Goal: Communication & Community: Share content

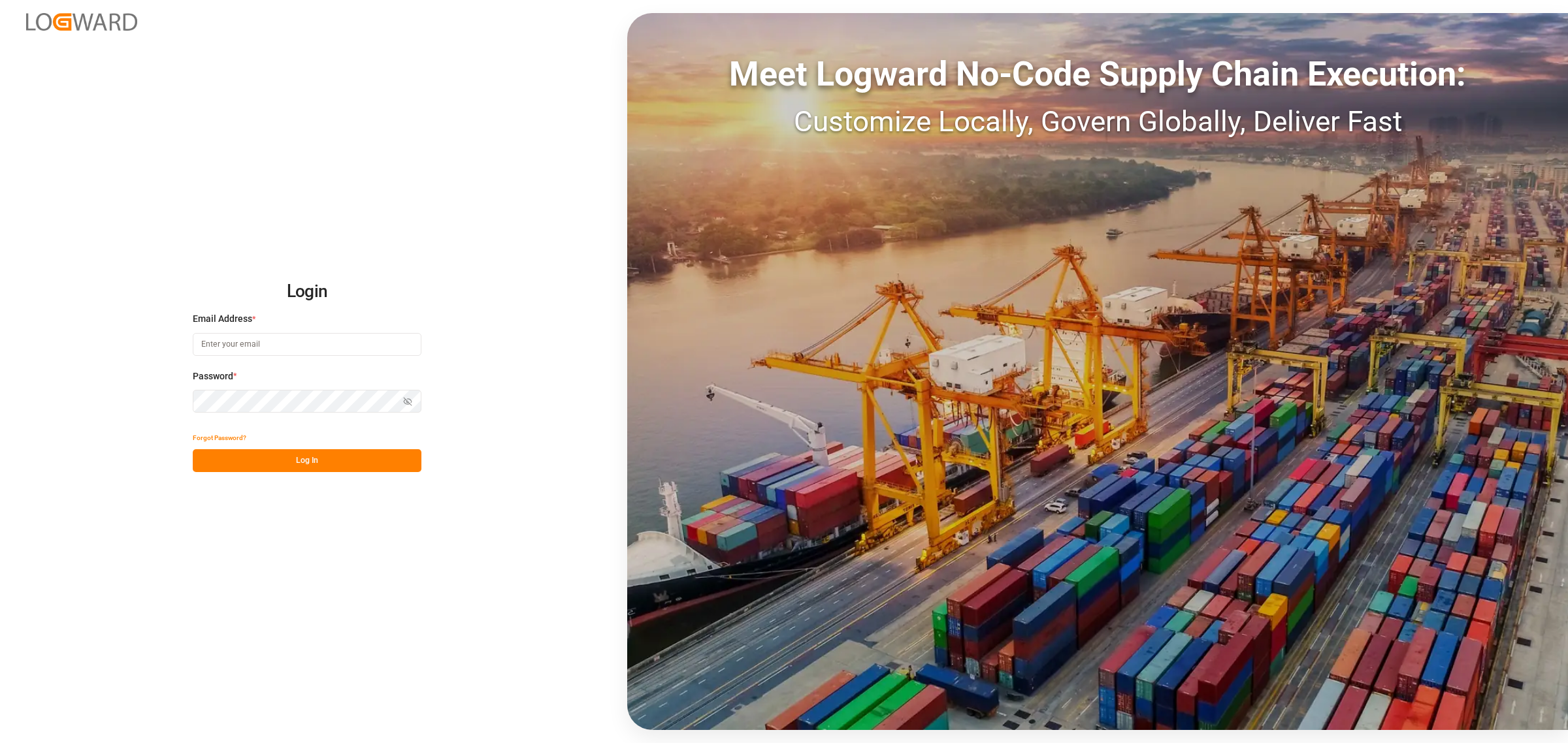
type input "[PERSON_NAME][EMAIL_ADDRESS][PERSON_NAME][DOMAIN_NAME]"
click at [291, 461] on button "Log In" at bounding box center [307, 460] width 229 height 23
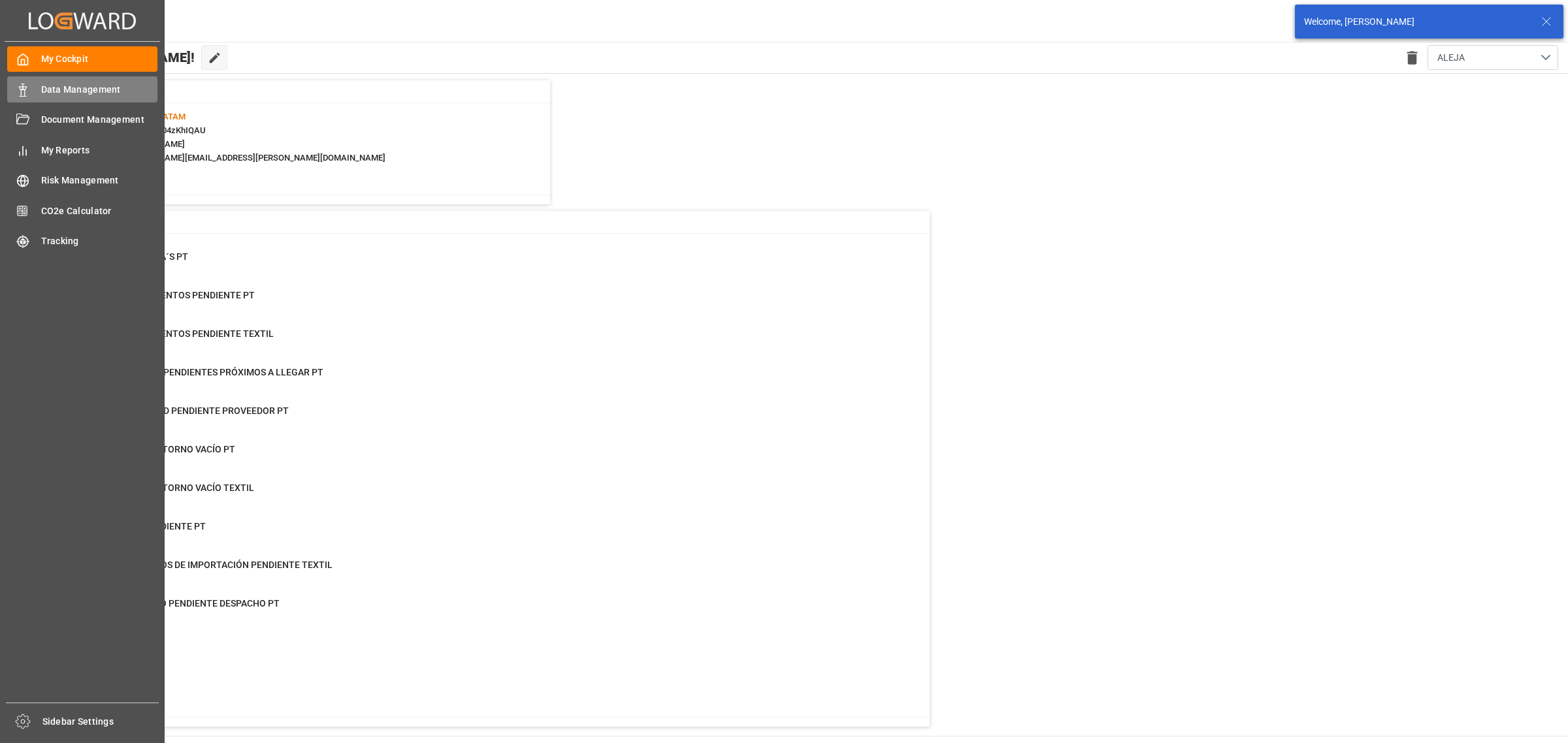
click at [31, 85] on div "Data Management Data Management" at bounding box center [82, 90] width 150 height 26
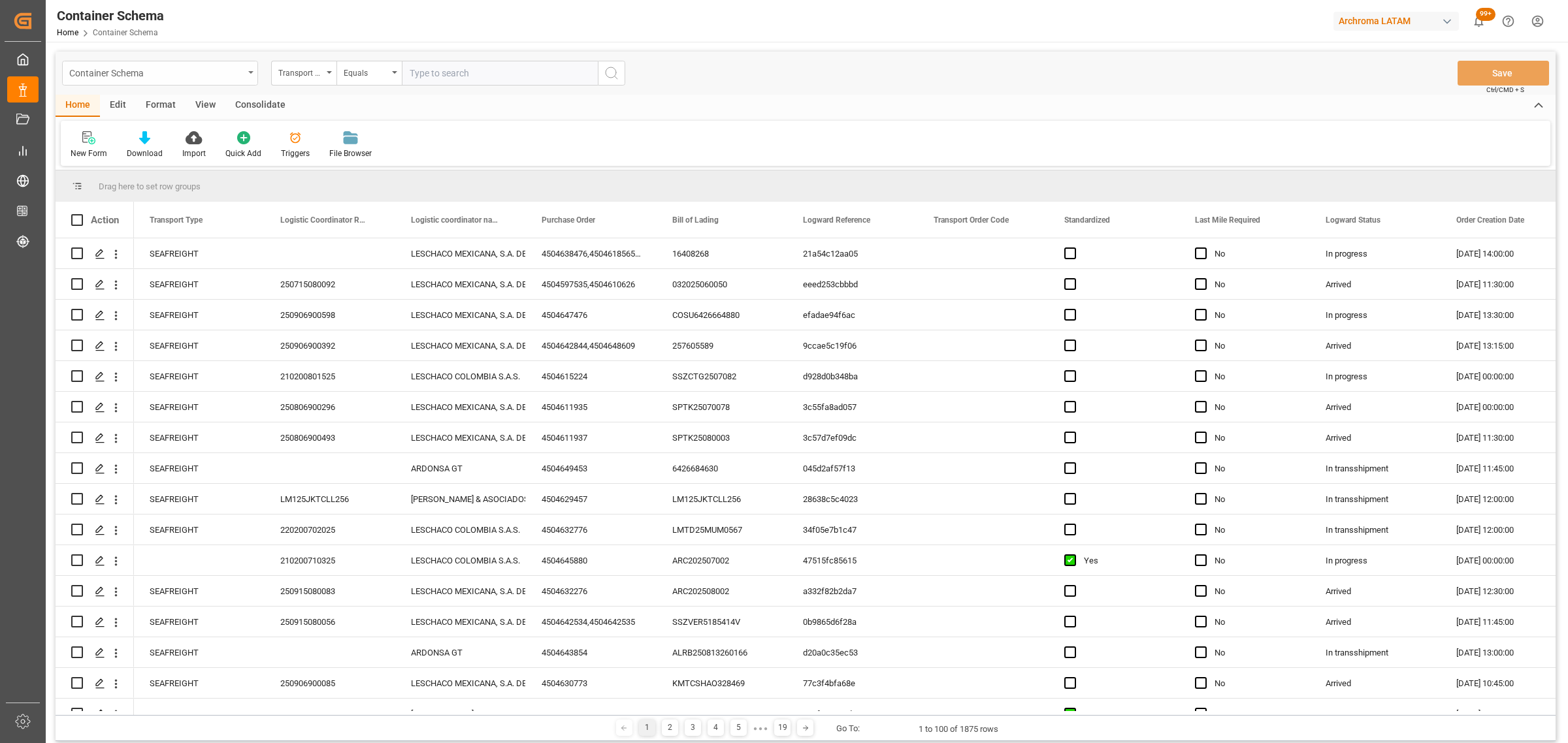
click at [221, 77] on div "Container Schema" at bounding box center [156, 72] width 174 height 16
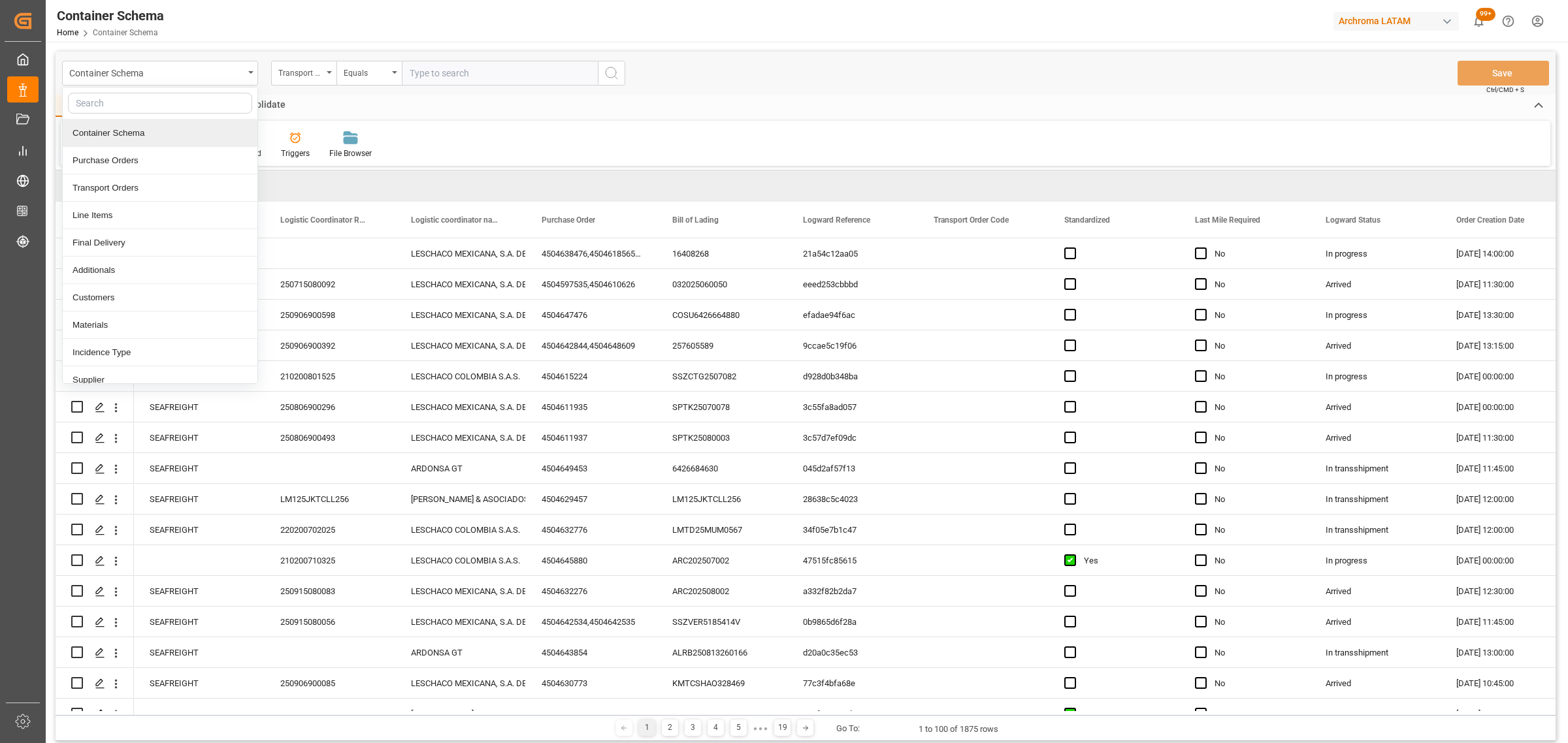
click at [191, 131] on div "Container Schema" at bounding box center [160, 133] width 195 height 28
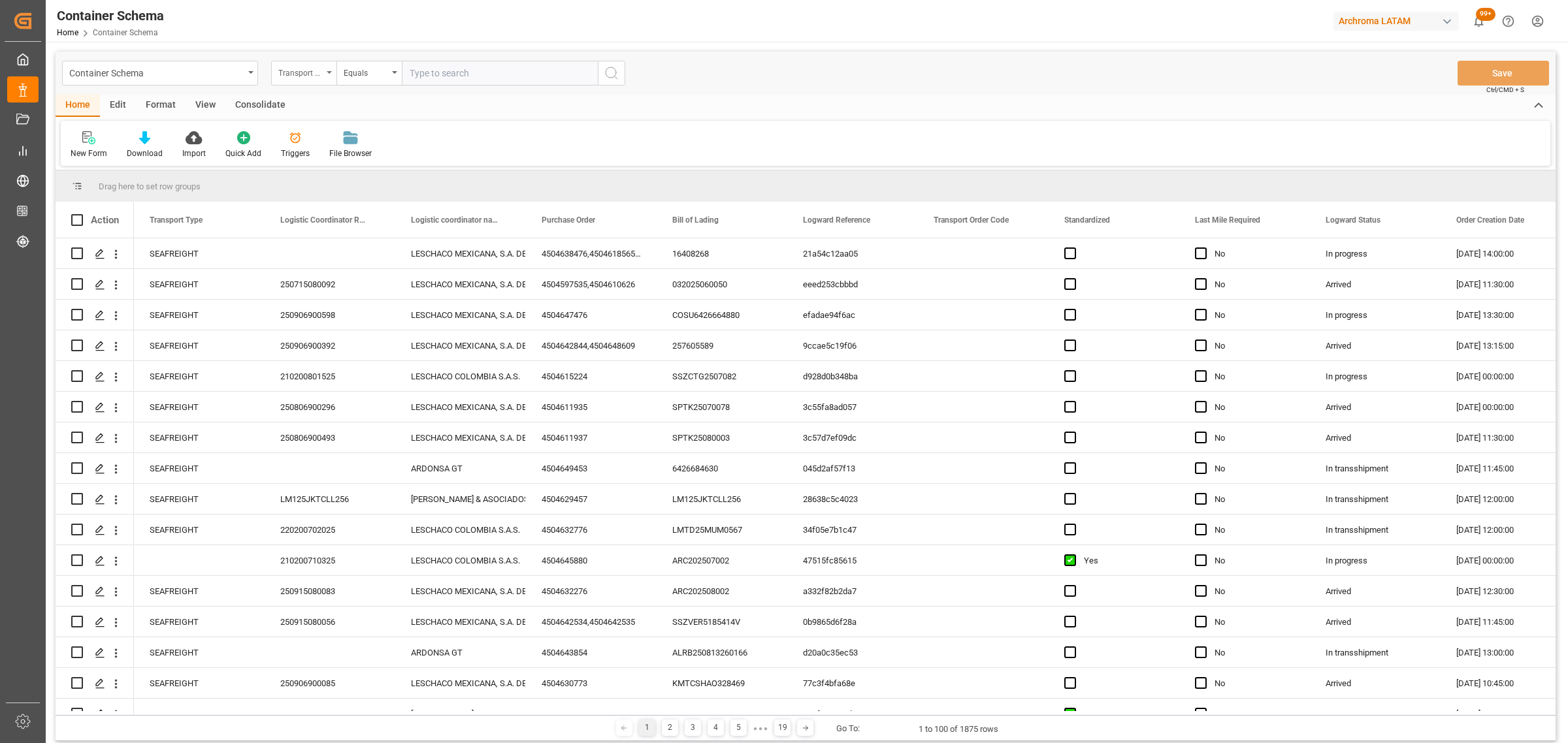
click at [295, 70] on div "Transport Type" at bounding box center [301, 71] width 44 height 15
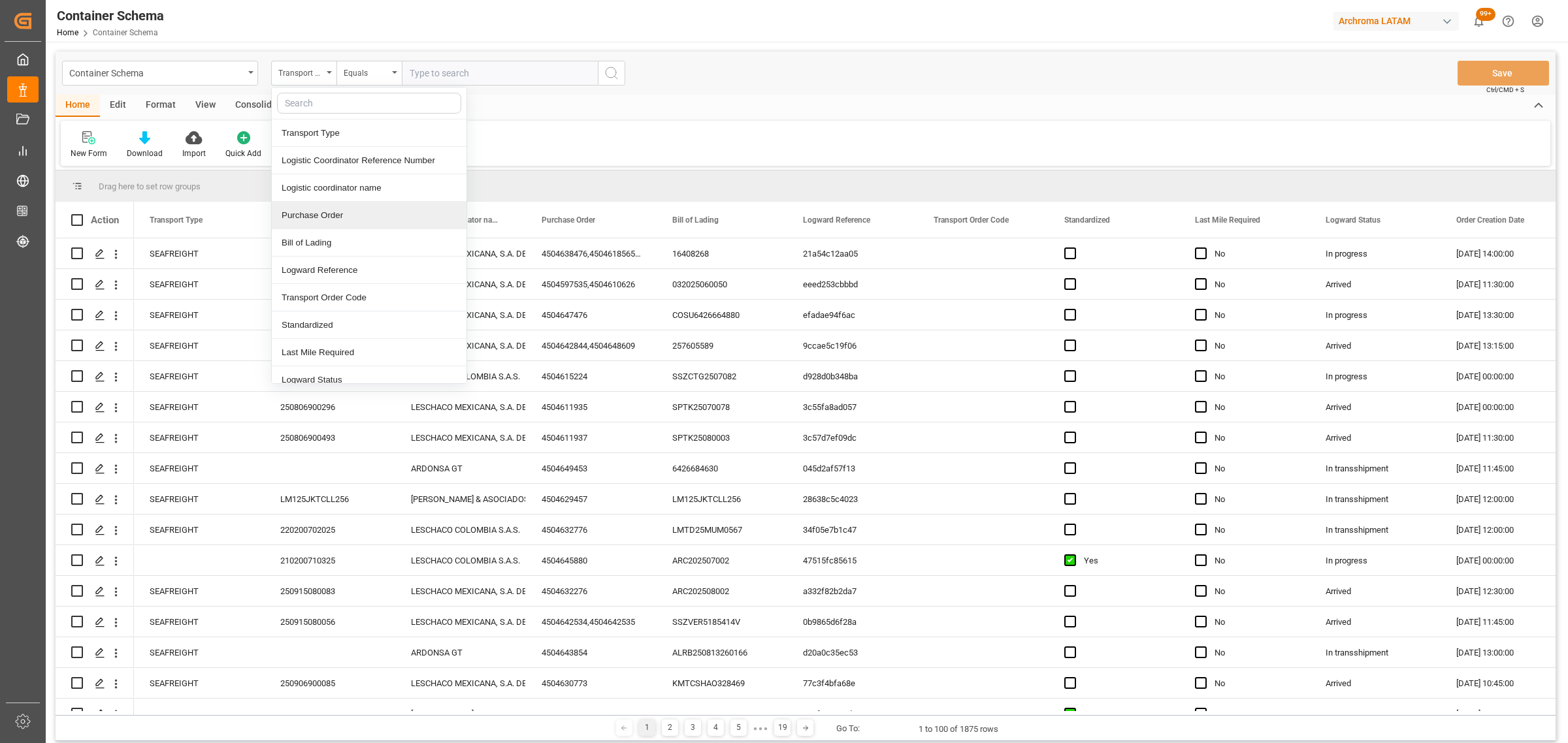
click at [331, 207] on div "Purchase Order" at bounding box center [369, 215] width 195 height 28
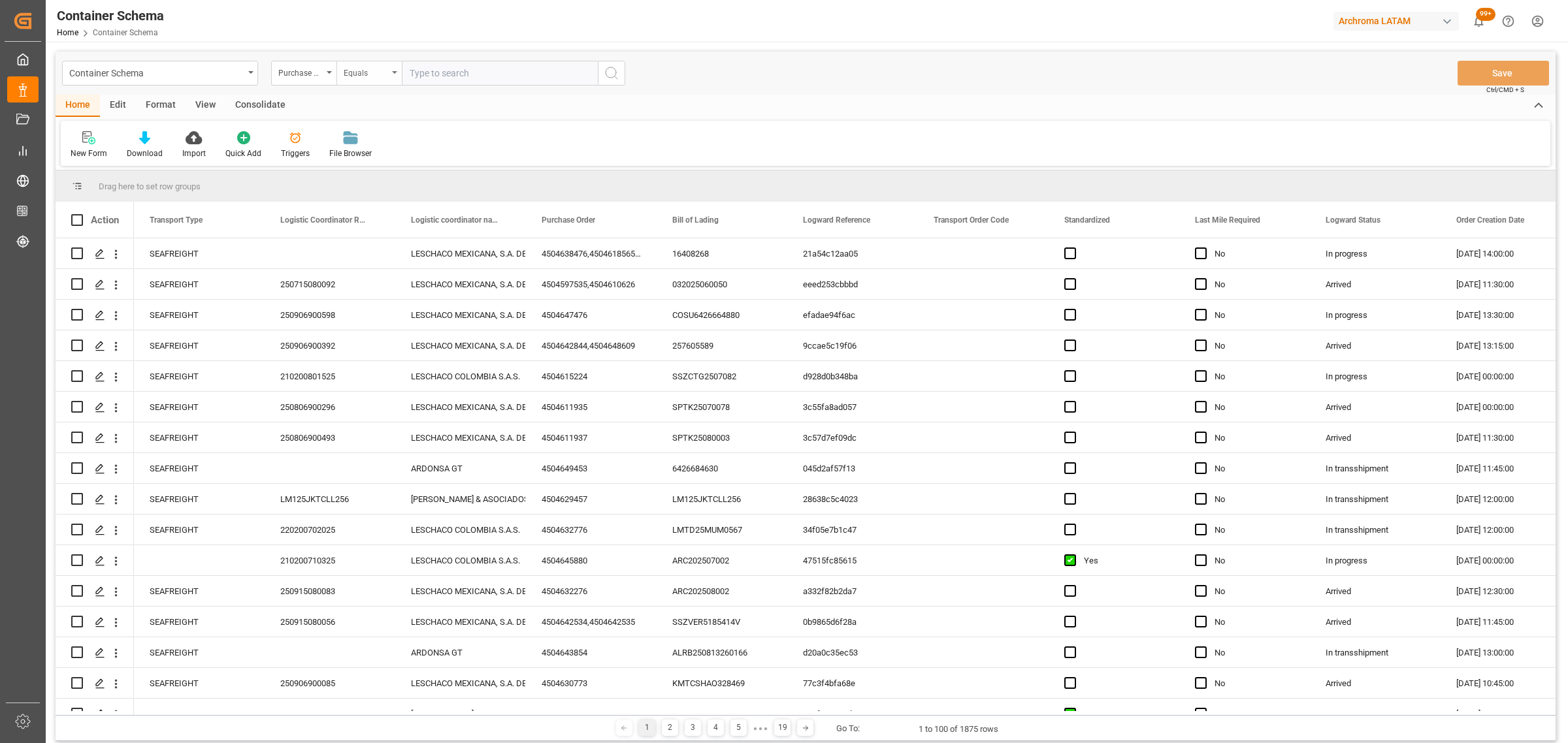
click at [371, 70] on div "Equals" at bounding box center [365, 71] width 44 height 15
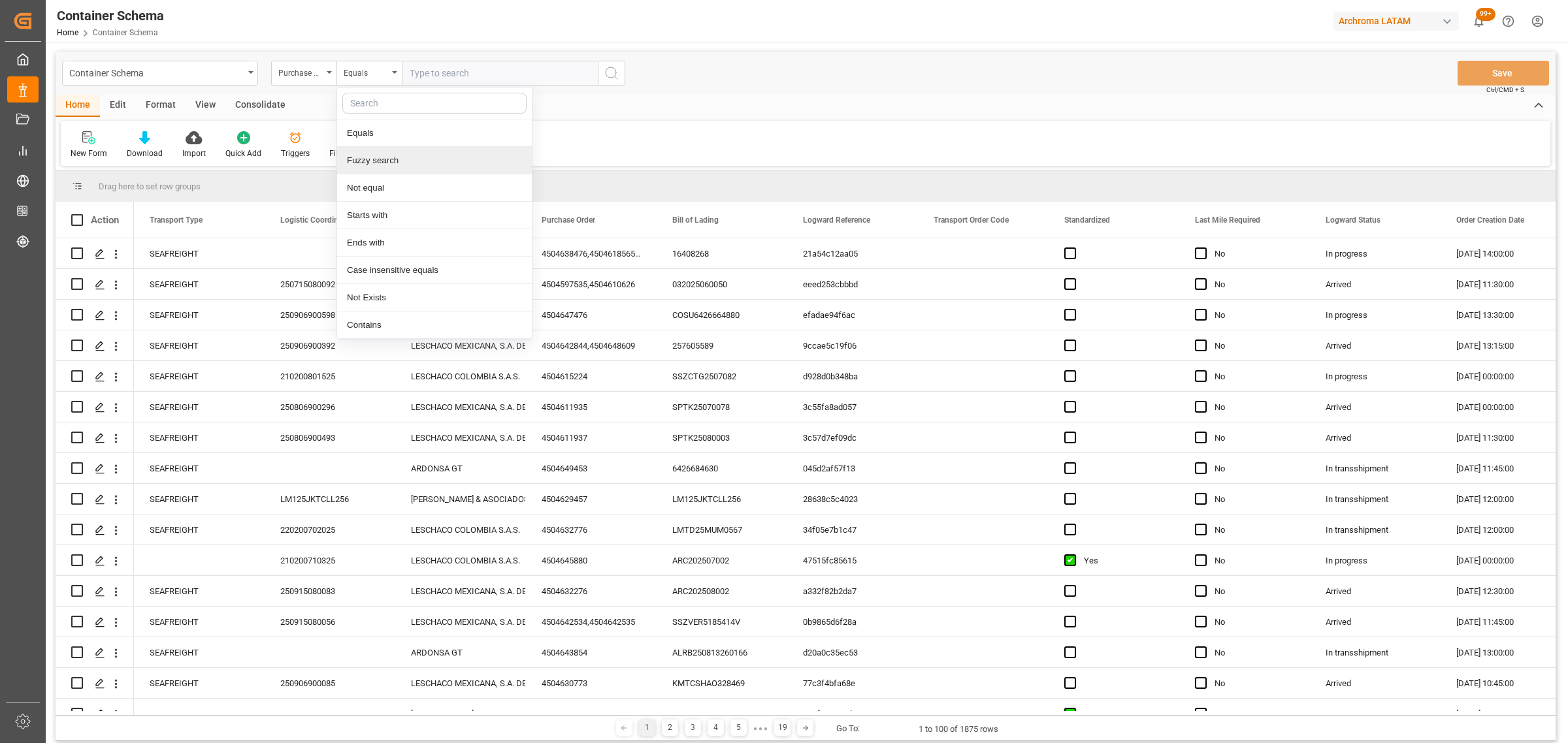
click at [440, 152] on div "Fuzzy search" at bounding box center [434, 161] width 195 height 28
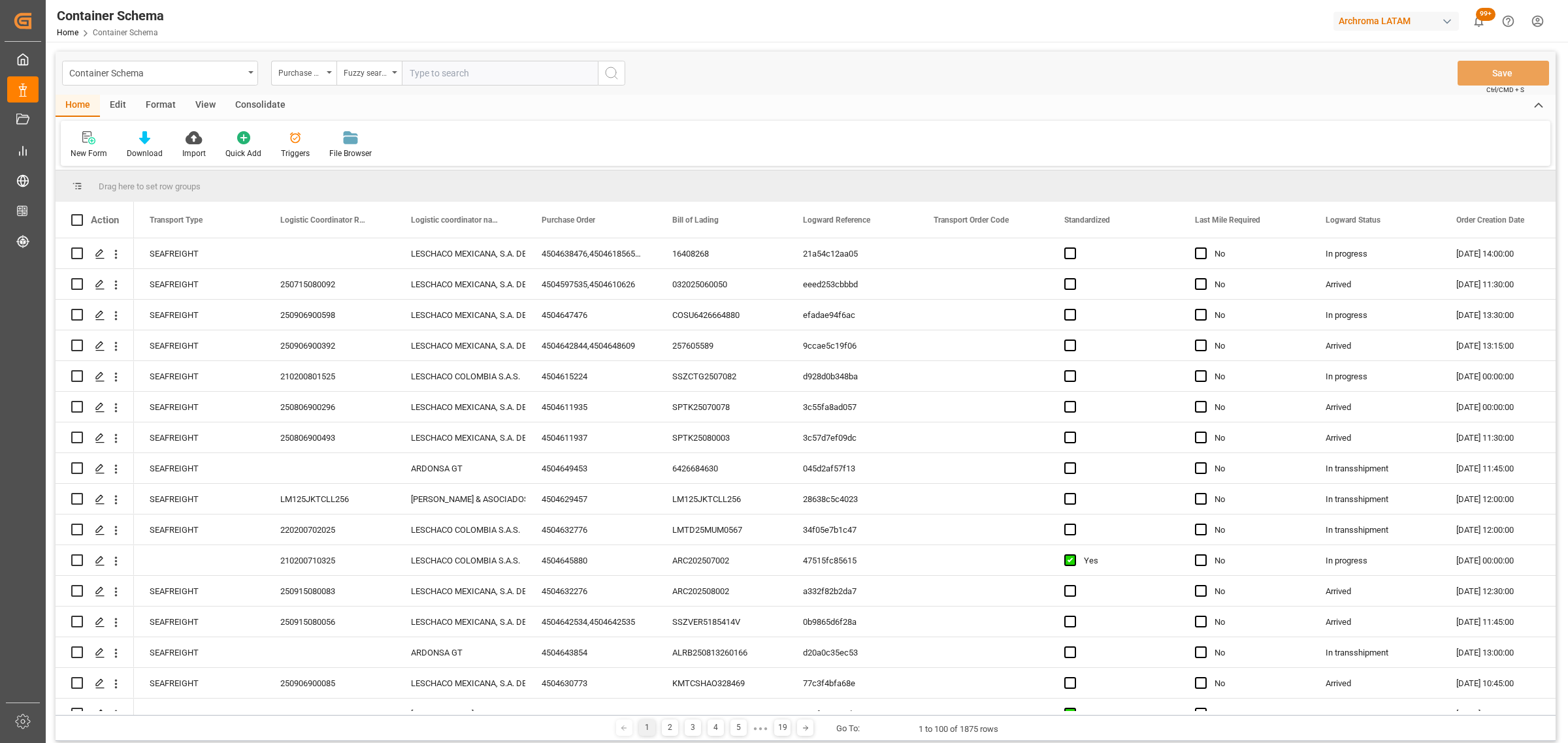
click at [449, 83] on input "text" at bounding box center [500, 72] width 196 height 25
paste input "4504649433"
type input "4504649433"
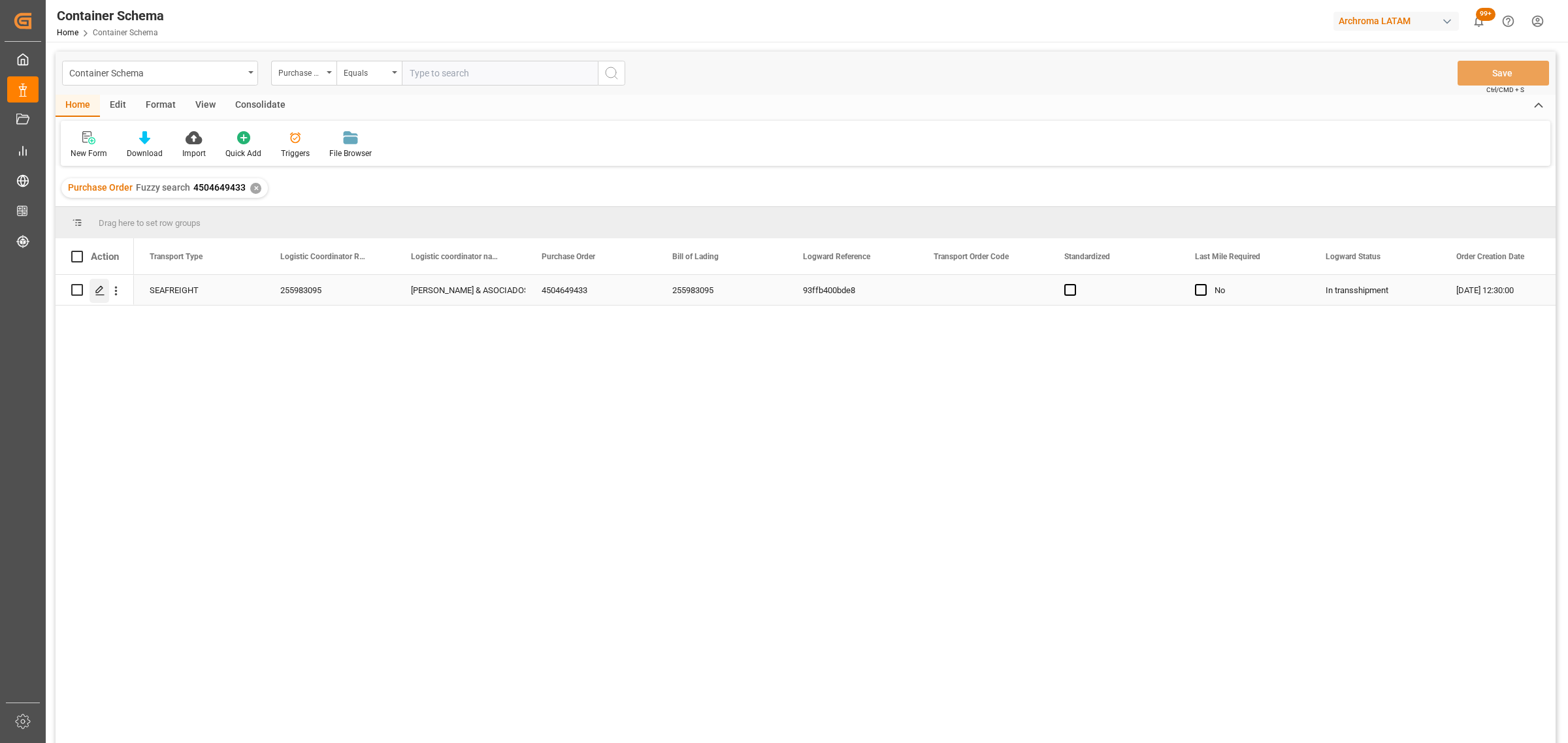
click at [101, 291] on icon "Press SPACE to select this row." at bounding box center [100, 291] width 11 height 11
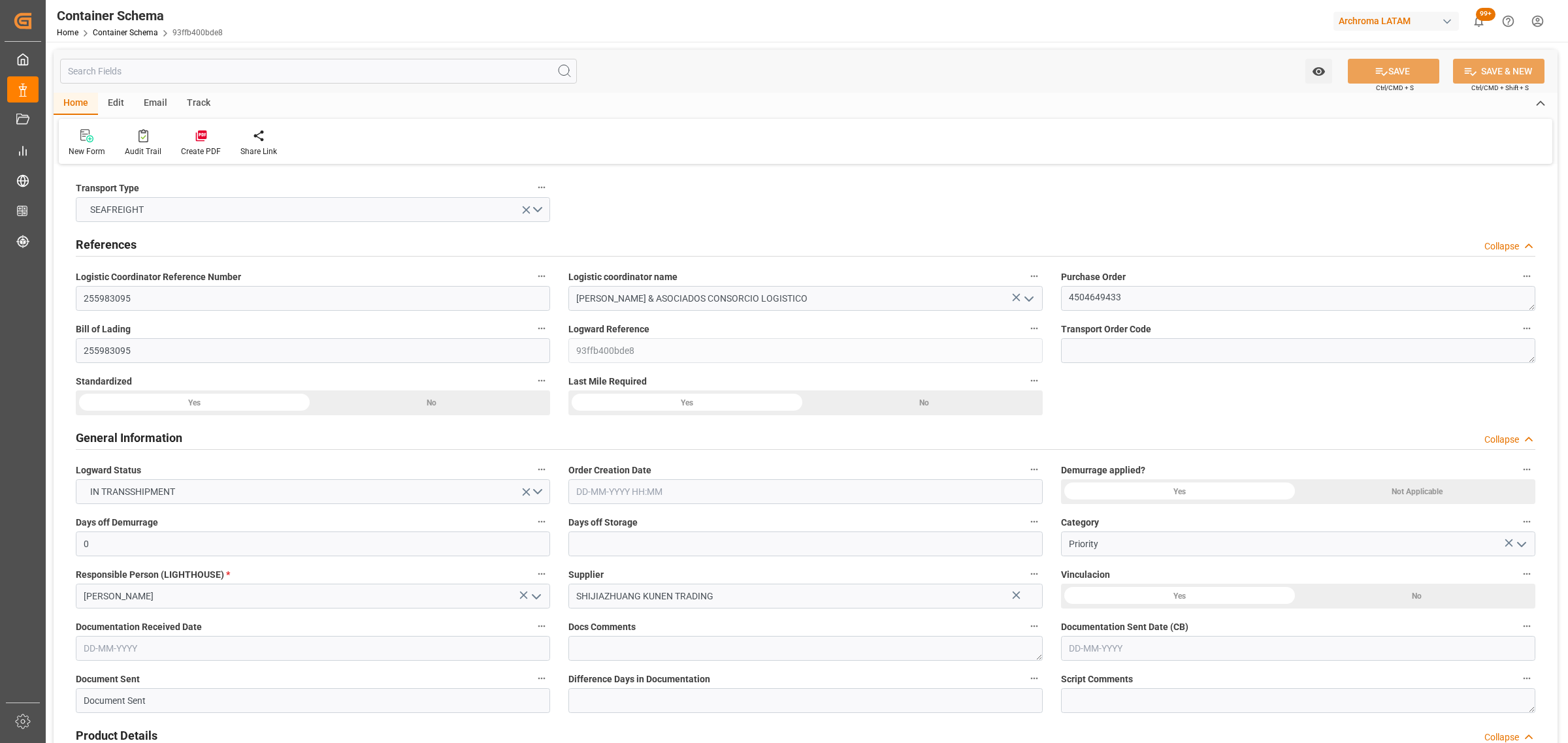
type input "0"
type input "1"
type input "20"
type input "13500"
type input "14000"
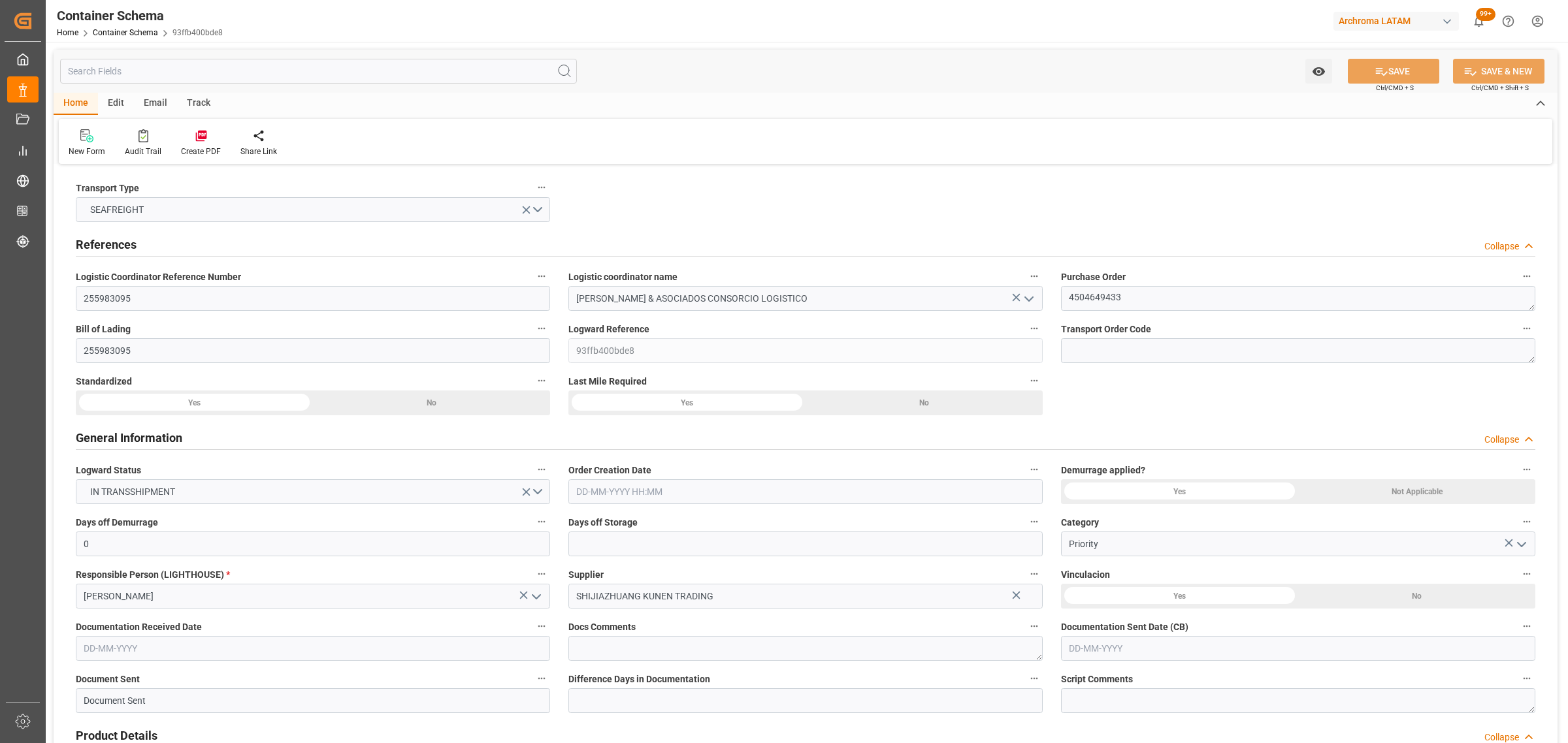
type input "Maersk"
type input "Maersk Line AS"
type input "CNTXG"
type input "CNXGA"
type input "PECLL"
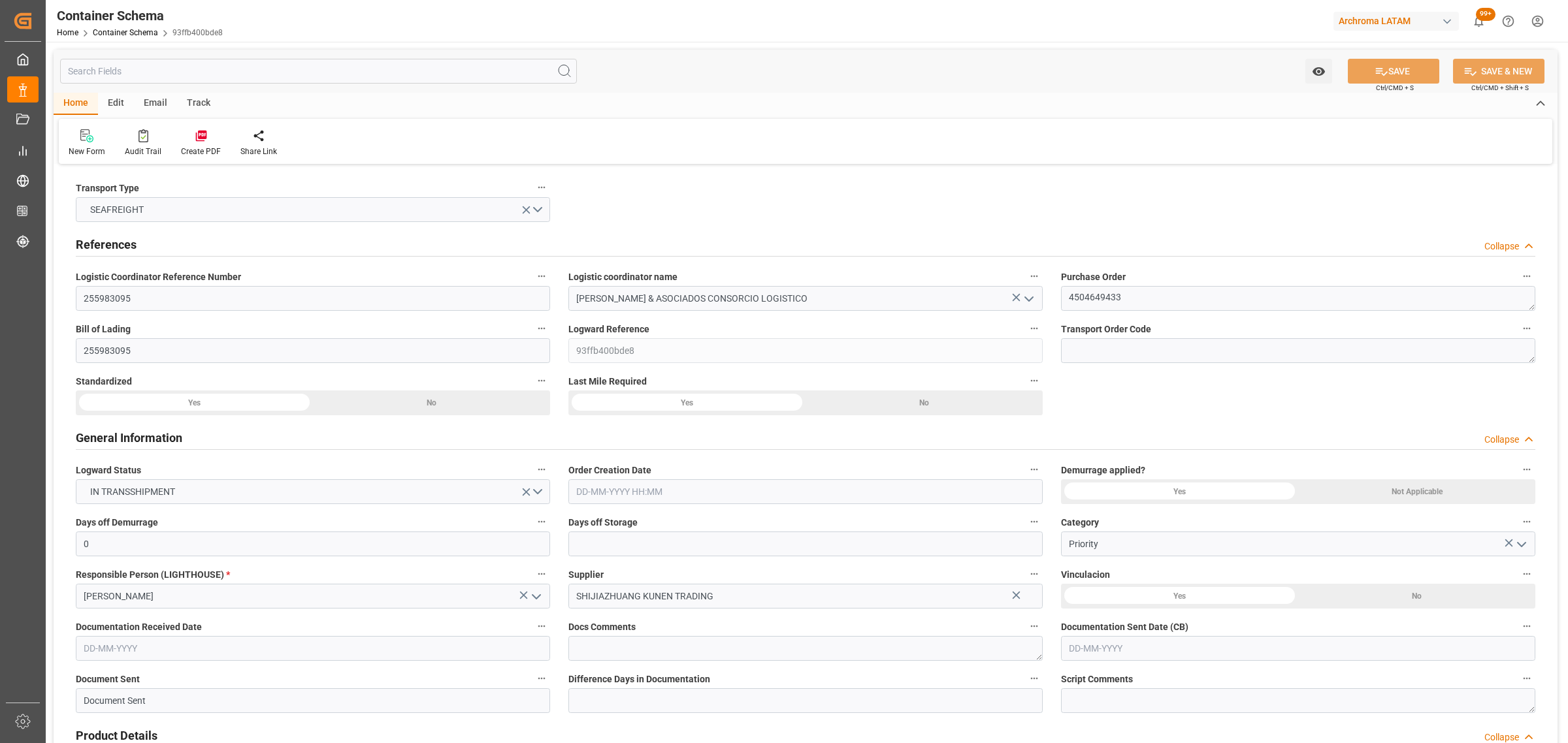
type input "PECLL"
type input "9623661"
type input "[DATE] 12:30"
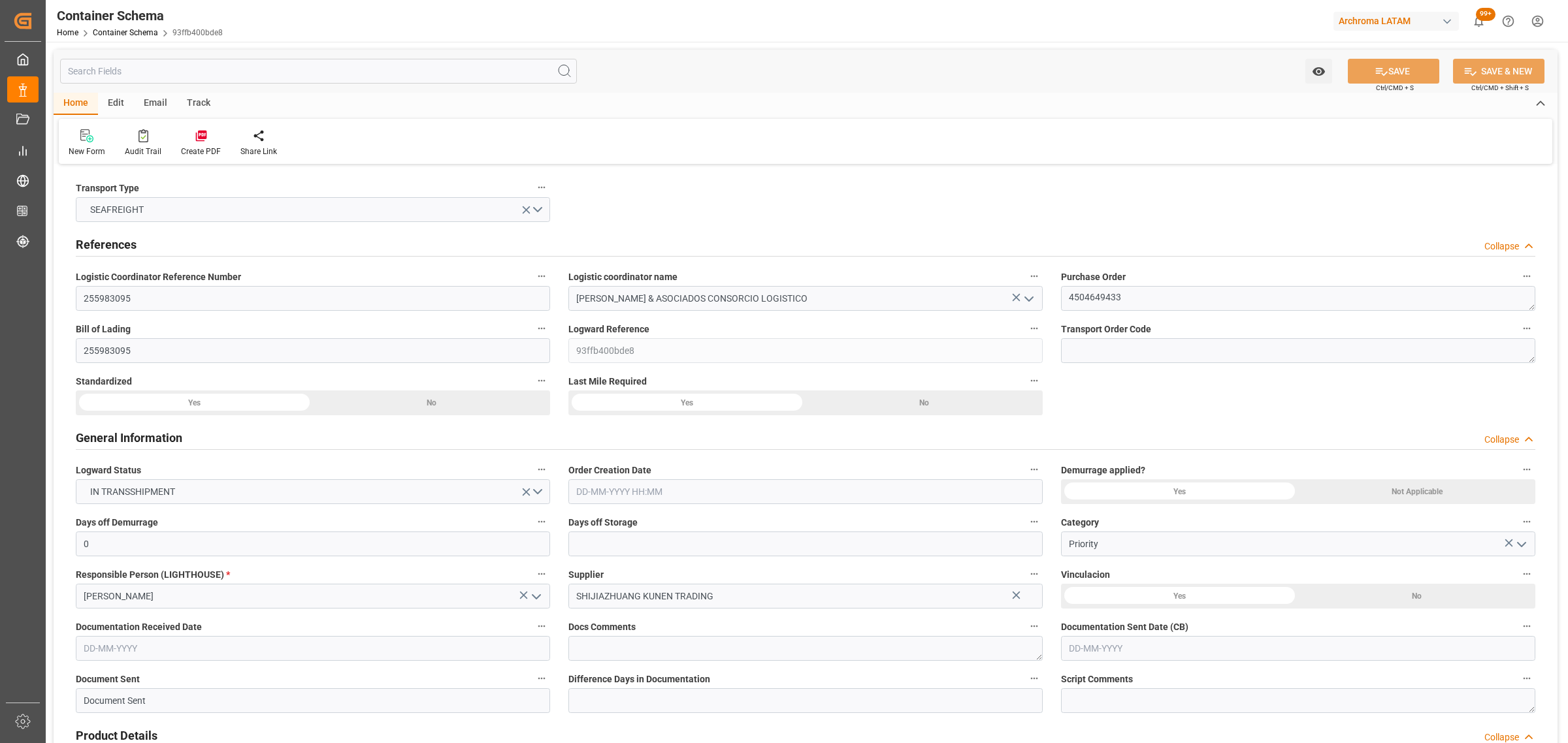
type input "[DATE]"
type input "[DATE] 08:00"
type input "[DATE] 23:45"
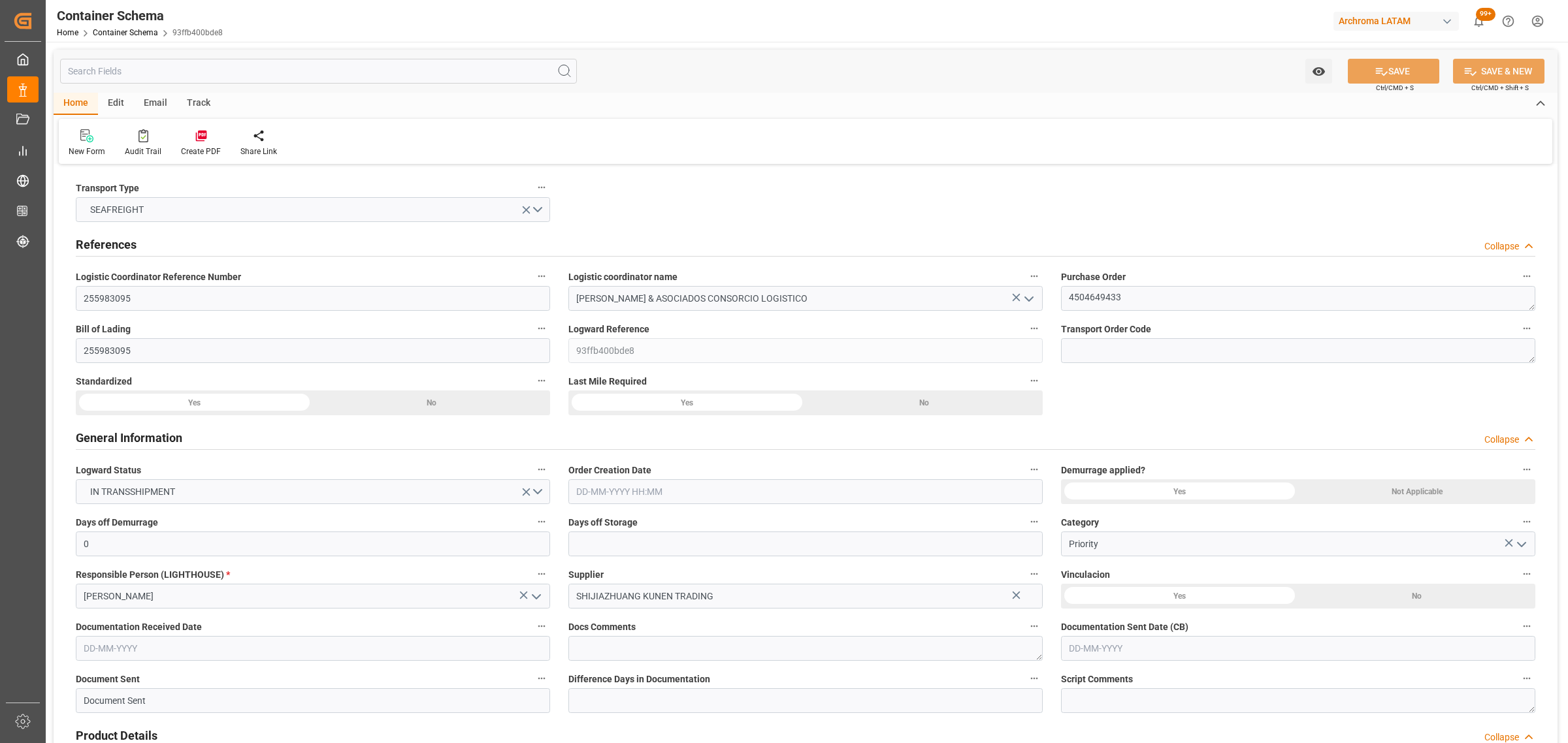
type input "[DATE] 23:54"
type input "[DATE] 23:00"
click at [203, 107] on div "Track" at bounding box center [198, 104] width 43 height 22
click at [82, 151] on div "Tracking" at bounding box center [83, 151] width 31 height 12
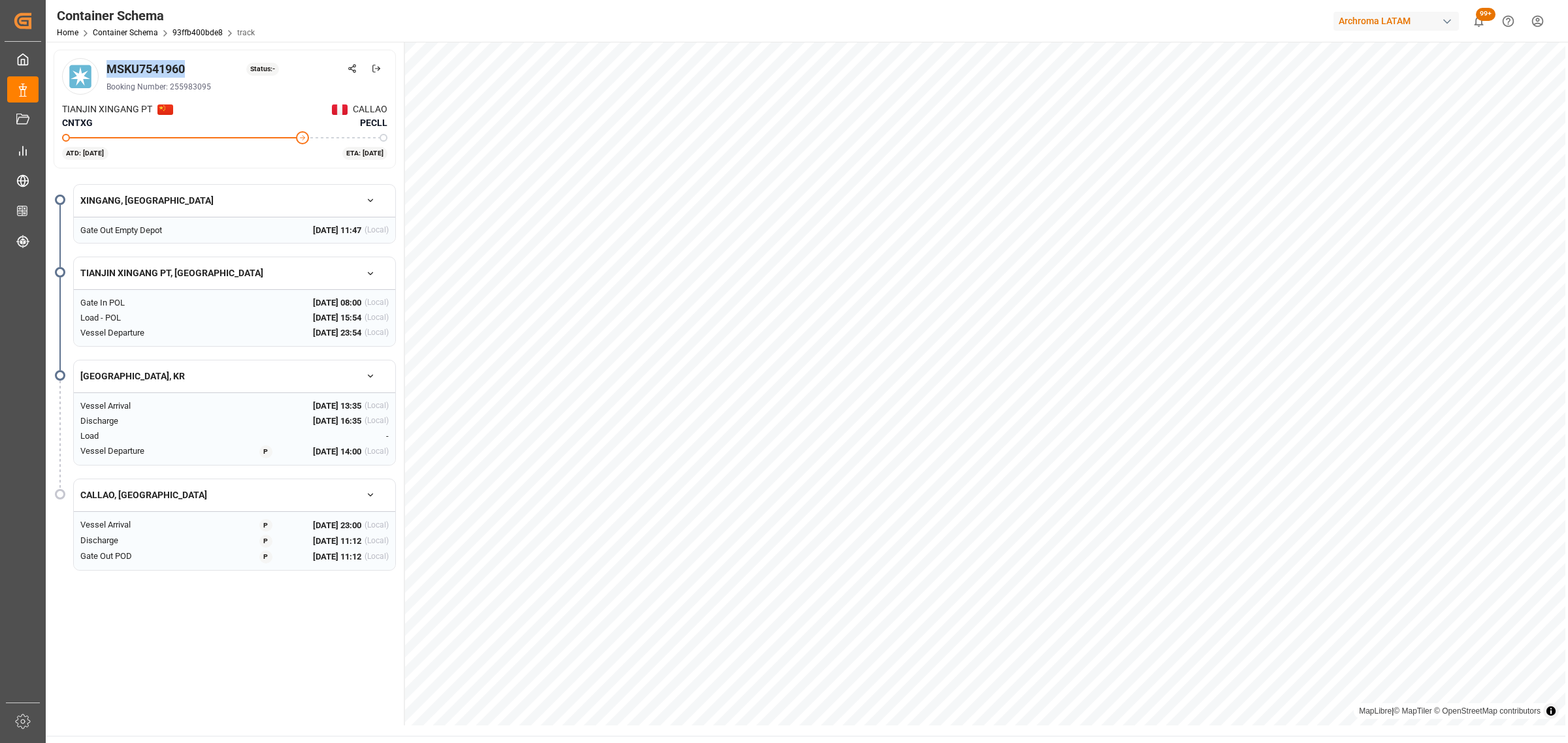
drag, startPoint x: 194, startPoint y: 67, endPoint x: 105, endPoint y: 72, distance: 89.1
click at [105, 72] on div "MSKU7541960 Status: - Booking Number: 255983095" at bounding box center [225, 76] width 326 height 36
click at [357, 68] on button at bounding box center [352, 68] width 23 height 23
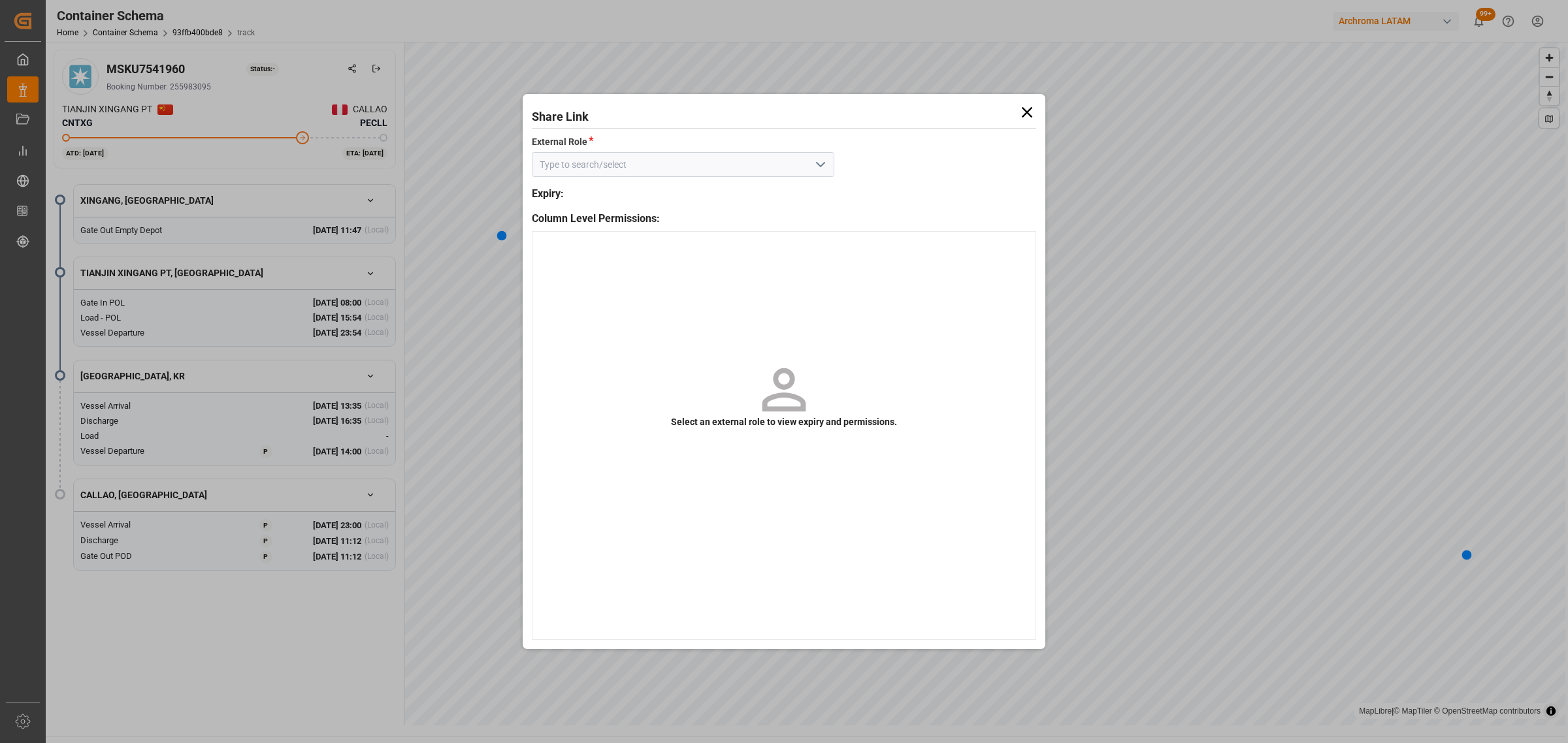
click at [830, 163] on input at bounding box center [683, 164] width 303 height 25
click at [820, 164] on icon "open menu" at bounding box center [820, 165] width 16 height 16
click at [780, 190] on div "Customer - container" at bounding box center [683, 193] width 301 height 29
type input "Customer - container"
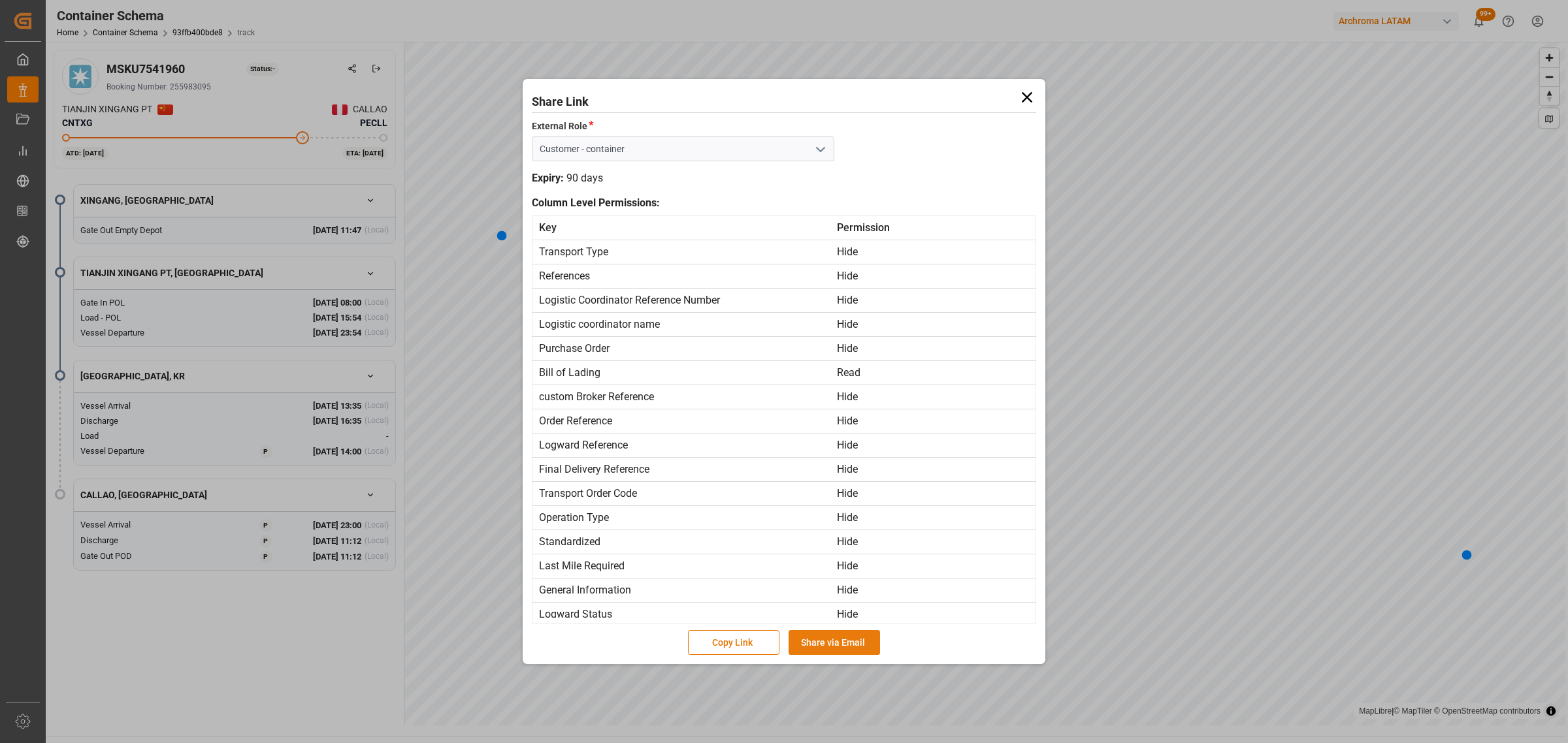
click at [840, 641] on button "Share via Email" at bounding box center [834, 642] width 92 height 25
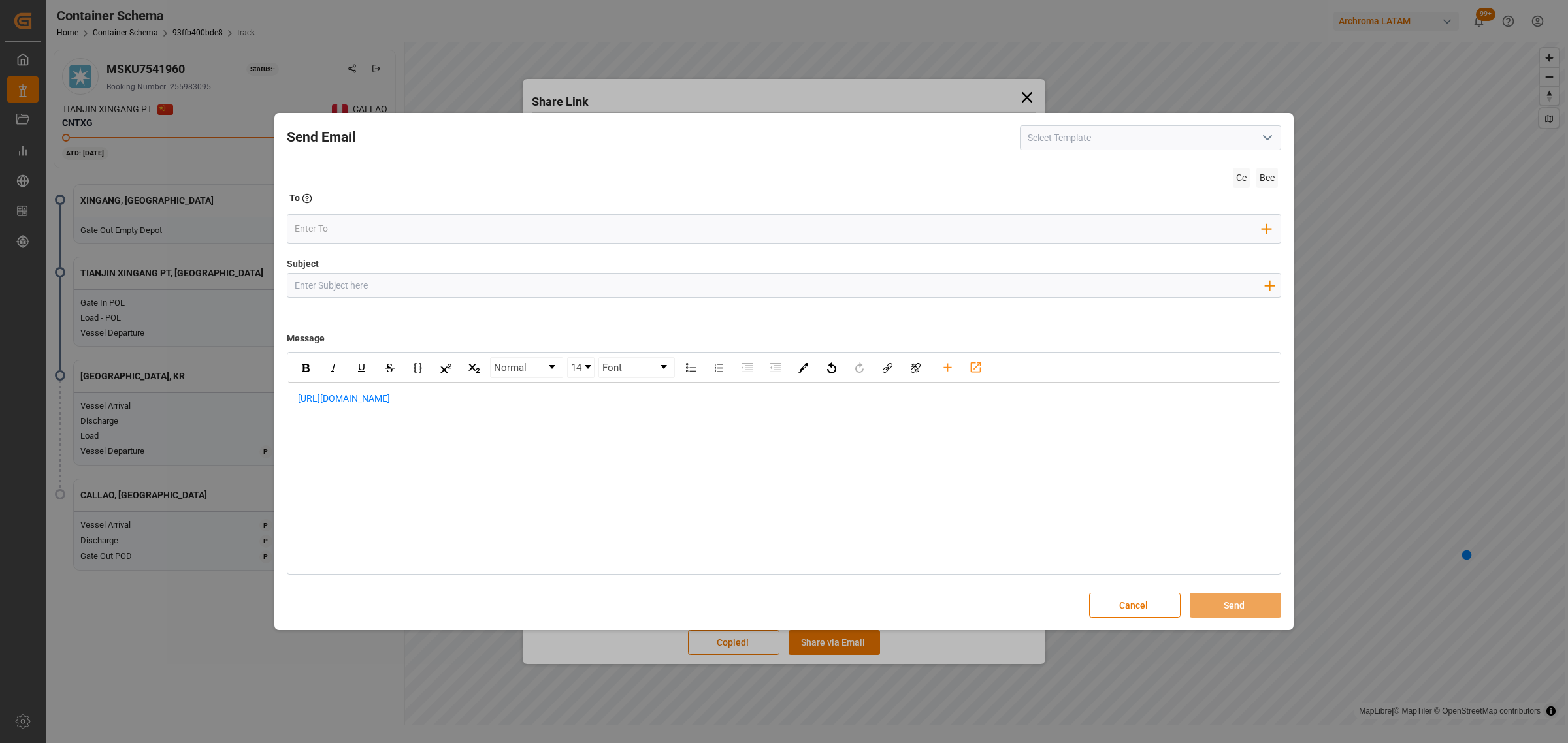
click at [431, 286] on input "Subject" at bounding box center [778, 285] width 983 height 23
paste input "PE || LOGWARD STATUS | PO 4504649433 | Contenedor MSKU7541960 | TEXTIL | Priori…"
type input "PE || LOGWARD STATUS | PO 4504649433 | Contenedor MSKU7541960 | TEXTIL | Priori…"
drag, startPoint x: 297, startPoint y: 397, endPoint x: 331, endPoint y: 407, distance: 35.4
click at [297, 397] on div "[URL][DOMAIN_NAME]" at bounding box center [783, 405] width 973 height 28
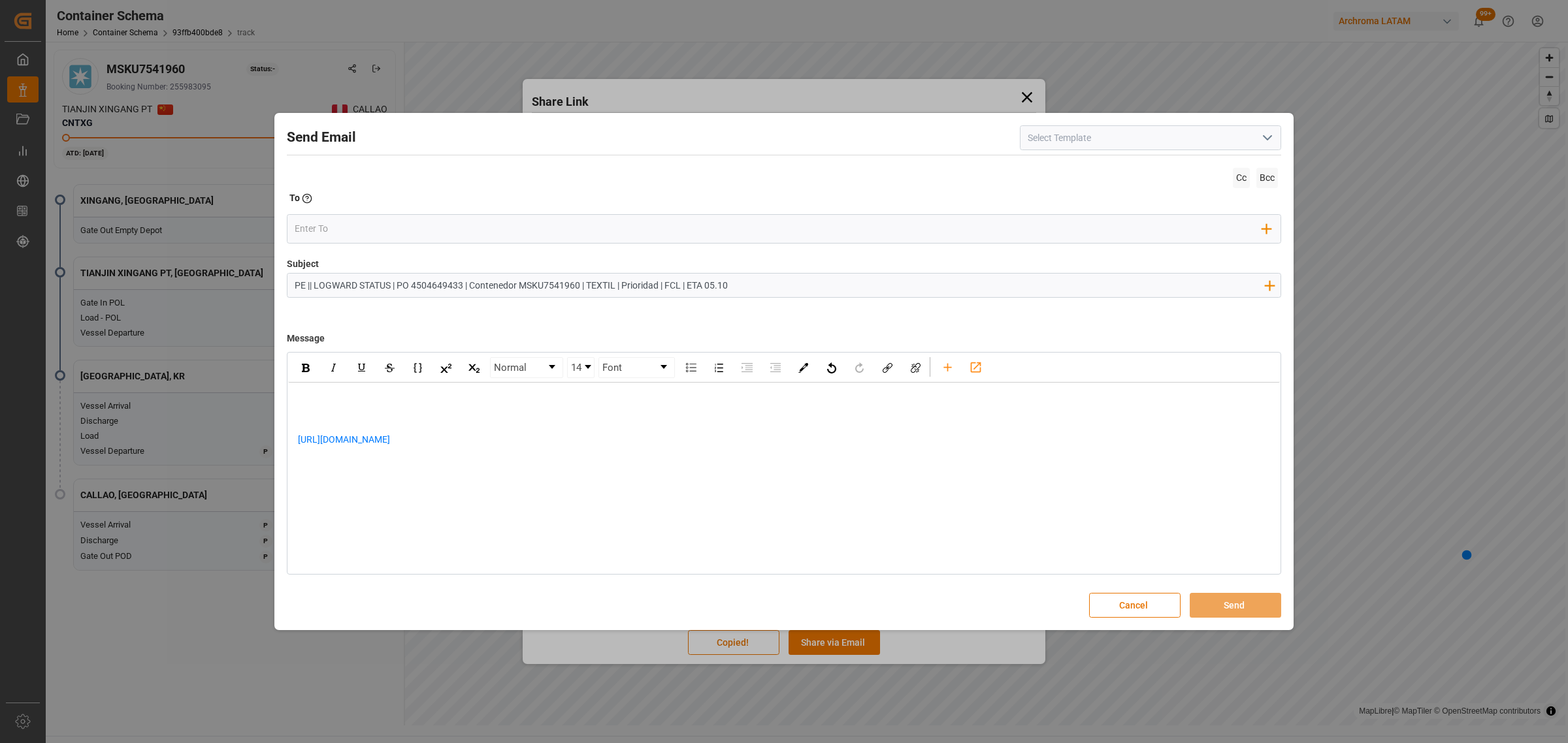
click at [423, 403] on div "rdw-editor" at bounding box center [784, 398] width 972 height 13
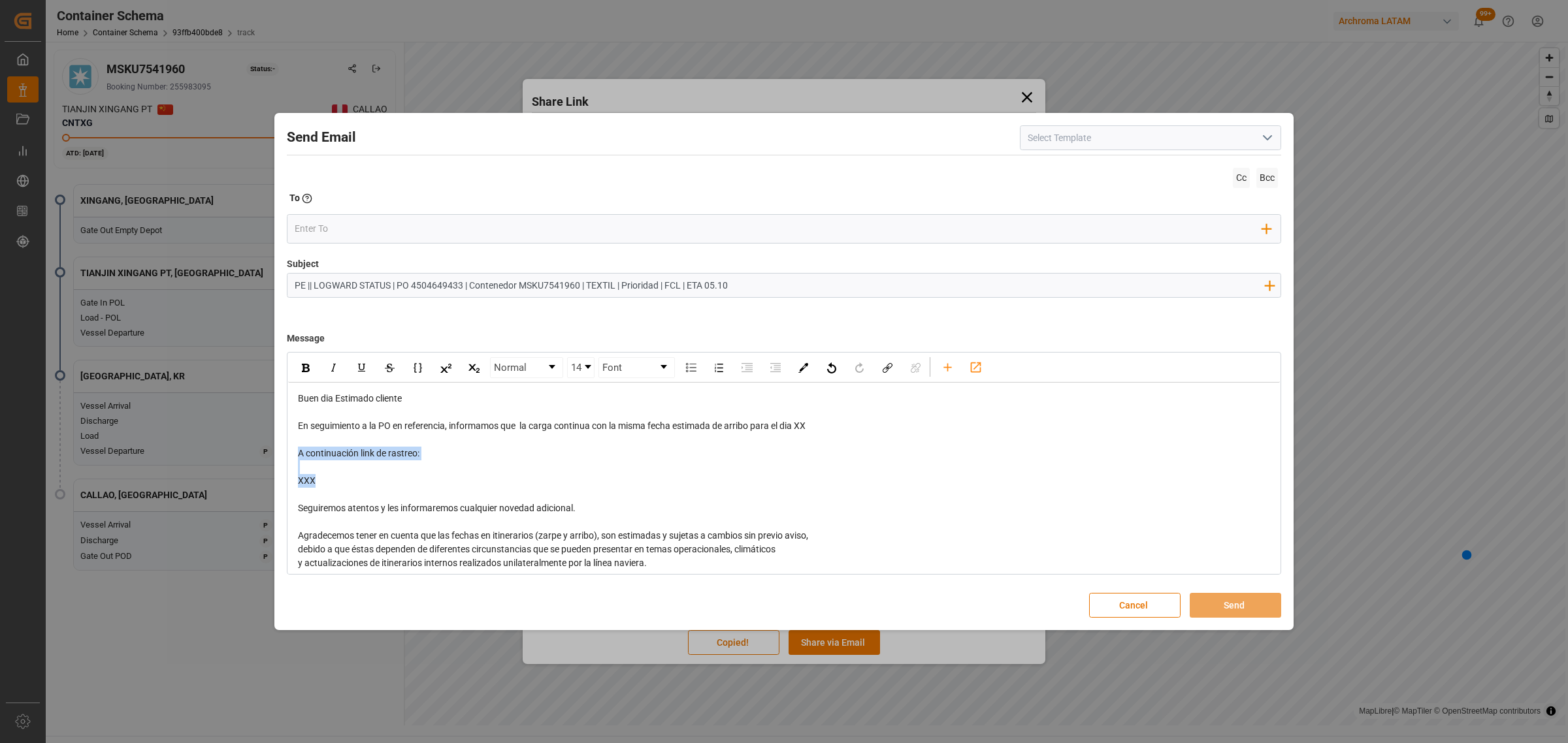
drag, startPoint x: 363, startPoint y: 497, endPoint x: 240, endPoint y: 458, distance: 129.0
click at [240, 458] on div "Send Email Cc Bcc To Enter the TO Email address Add Field to To Subject PE || L…" at bounding box center [784, 372] width 1568 height 743
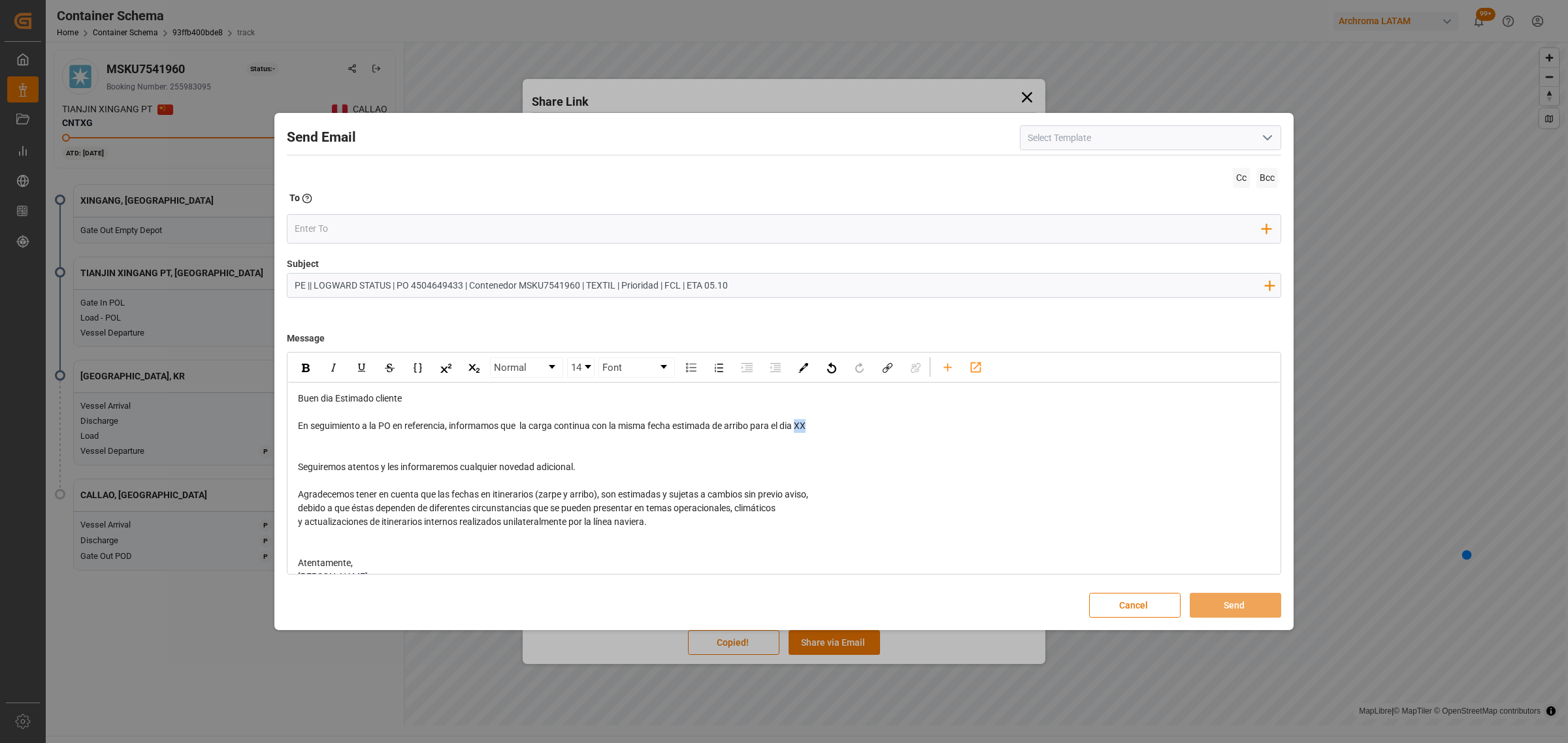
drag, startPoint x: 825, startPoint y: 428, endPoint x: 799, endPoint y: 429, distance: 26.0
click at [799, 429] on div "En seguimiento a la PO en referencia, informamos que la carga continua con la m…" at bounding box center [784, 425] width 972 height 13
click at [807, 426] on span "En seguimiento a la PO en referencia, informamos que la carga continua con la m…" at bounding box center [560, 425] width 525 height 11
click at [813, 429] on span "En seguimiento a la PO en referencia, informamos que la carga continua con la m…" at bounding box center [560, 425] width 525 height 11
click at [810, 428] on span "En seguimiento a la PO en referencia, informamos que la carga continua con la m…" at bounding box center [560, 425] width 525 height 11
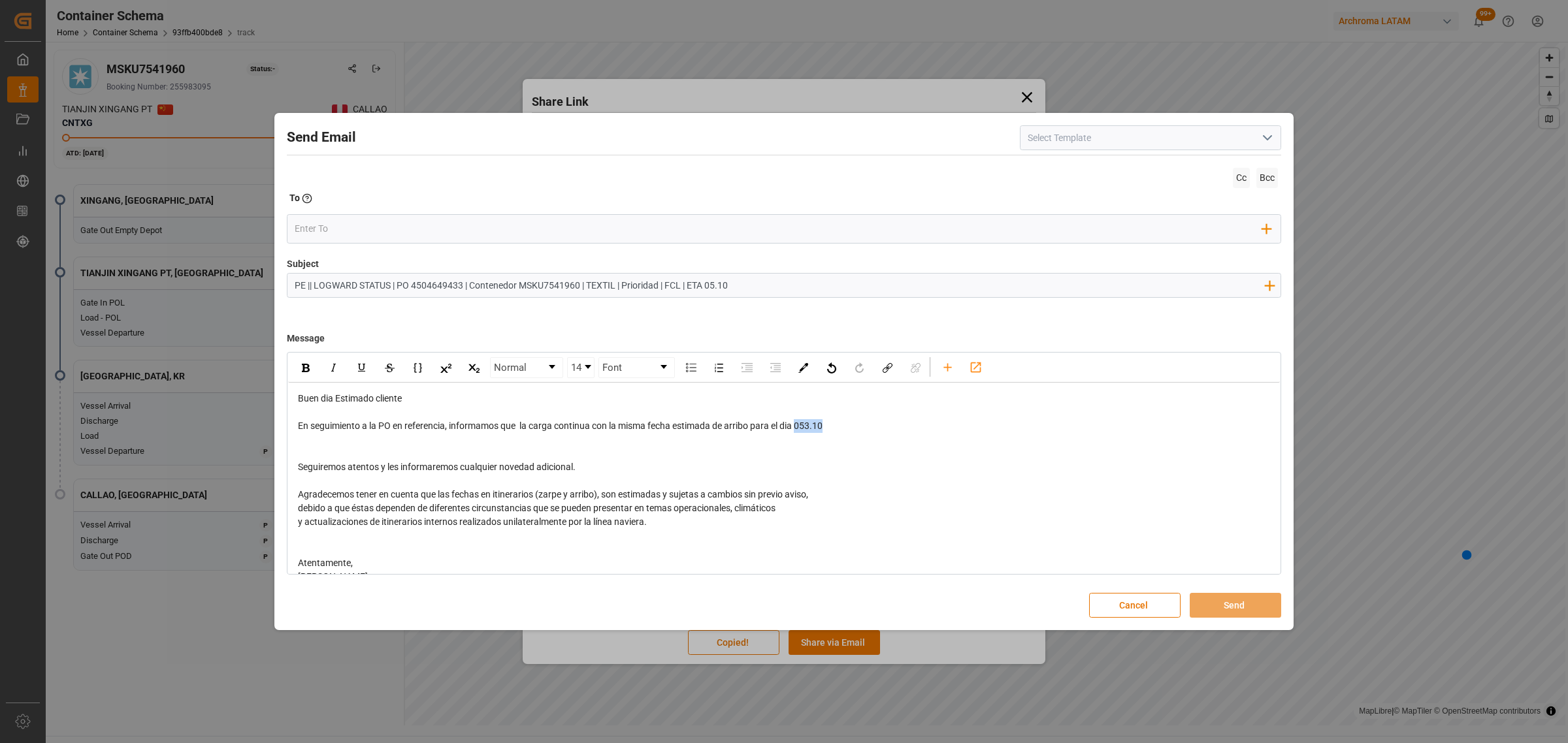
click at [811, 428] on span "En seguimiento a la PO en referencia, informamos que la carga continua con la m…" at bounding box center [560, 425] width 525 height 11
click at [814, 429] on span "En seguimiento a la PO en referencia, informamos que la carga continua con la m…" at bounding box center [560, 425] width 525 height 11
click at [813, 429] on span "En seguimiento a la PO en referencia, informamos que la carga continua con la m…" at bounding box center [560, 425] width 525 height 11
click at [830, 426] on div "En seguimiento a la PO en referencia, informamos que la carga continua con la m…" at bounding box center [784, 425] width 972 height 13
drag, startPoint x: 822, startPoint y: 425, endPoint x: 800, endPoint y: 425, distance: 22.0
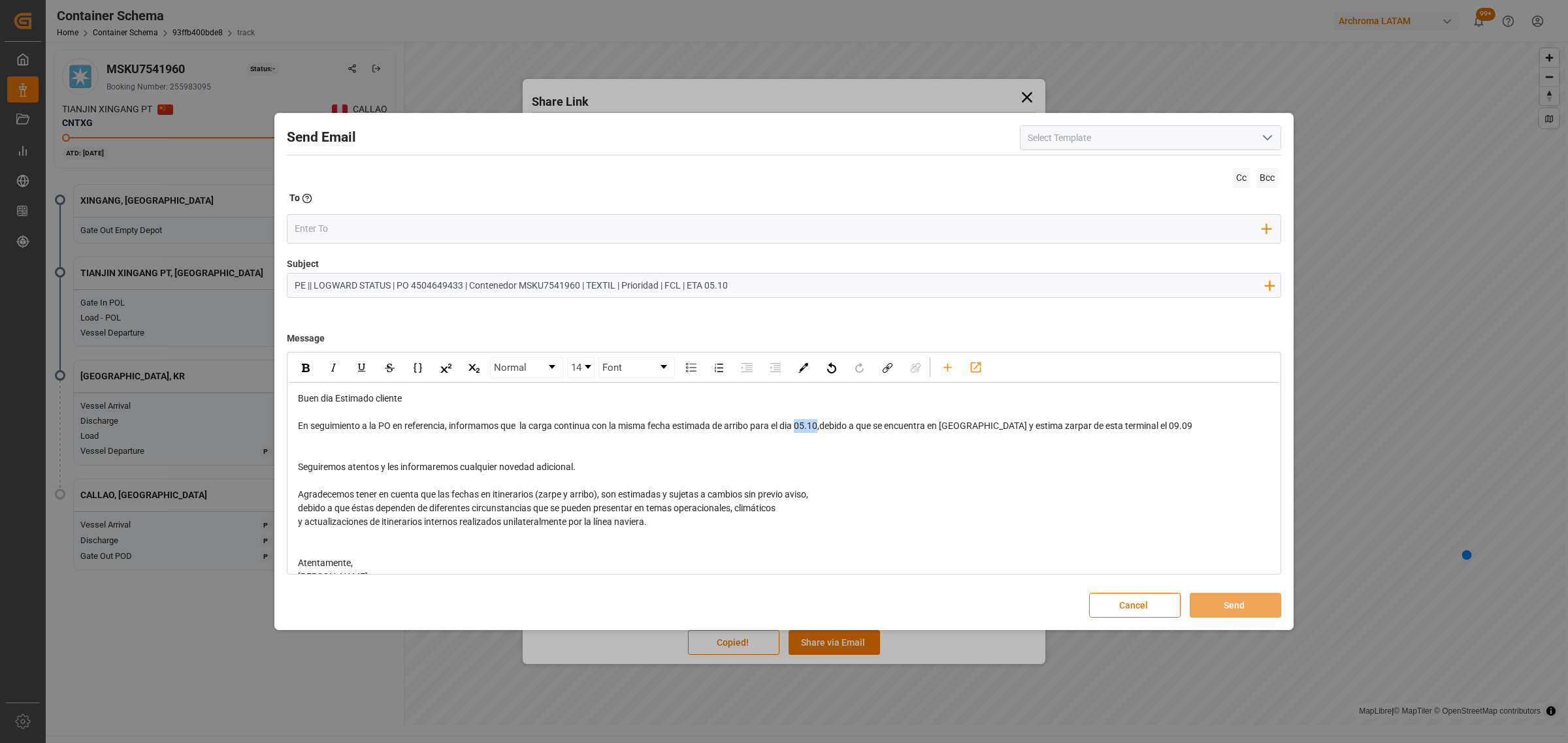
click at [800, 425] on span "En seguimiento a la PO en referencia, informamos que la carga continua con la m…" at bounding box center [745, 425] width 894 height 11
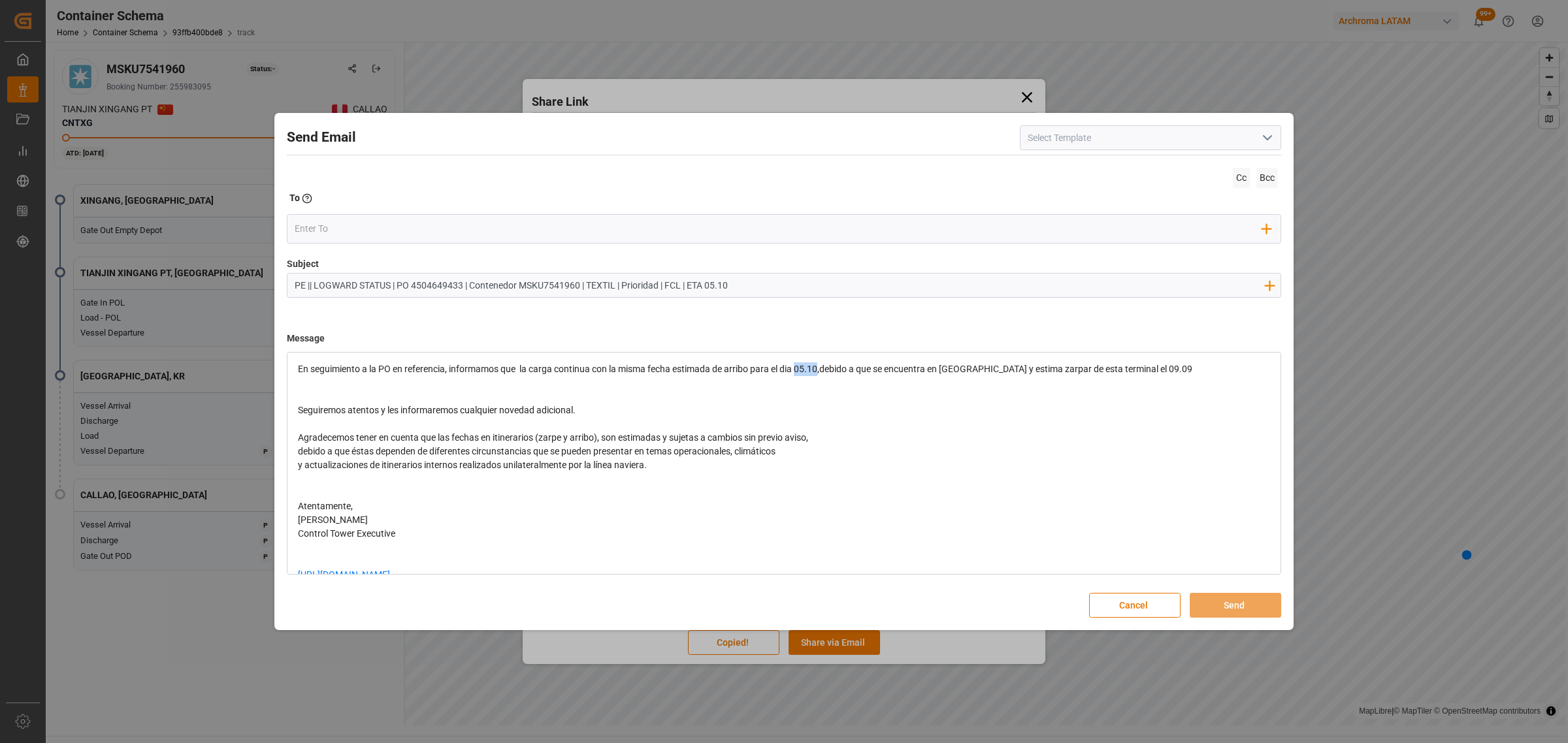
scroll to position [88, 0]
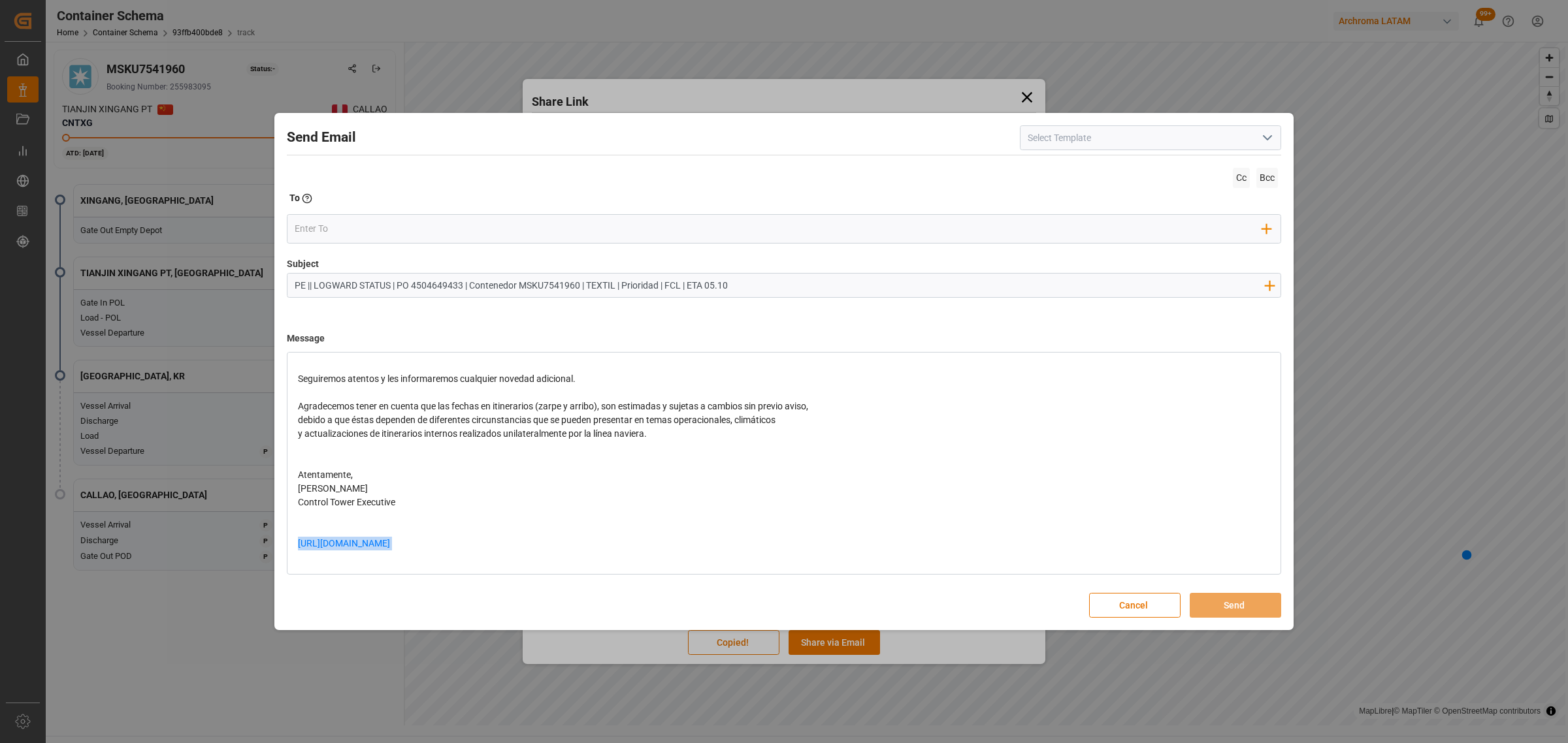
drag, startPoint x: 543, startPoint y: 547, endPoint x: 253, endPoint y: 546, distance: 290.0
click at [253, 546] on div "Send Email Cc Bcc To Enter the TO Email address Add Field to To Subject PE || L…" at bounding box center [784, 372] width 1568 height 743
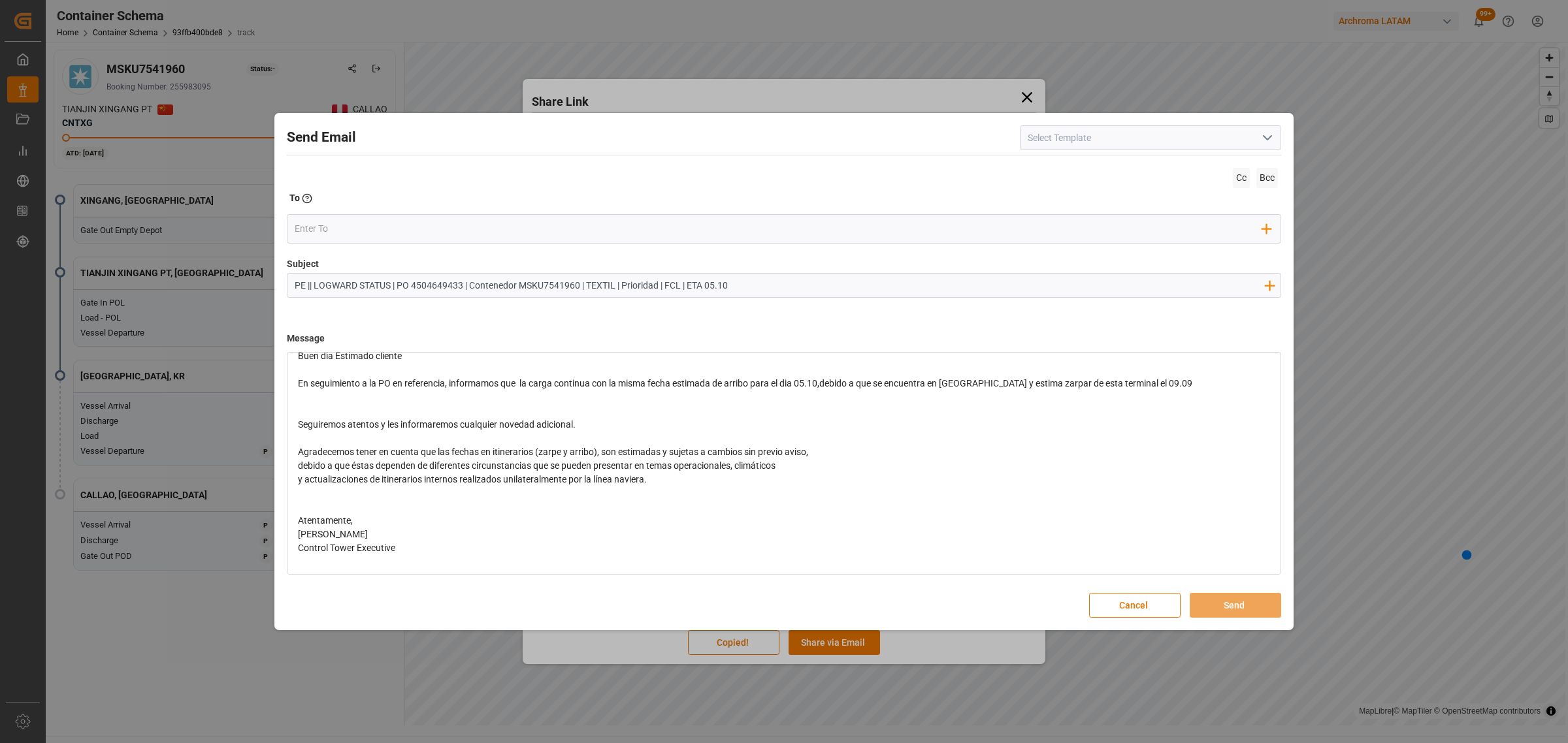
scroll to position [0, 0]
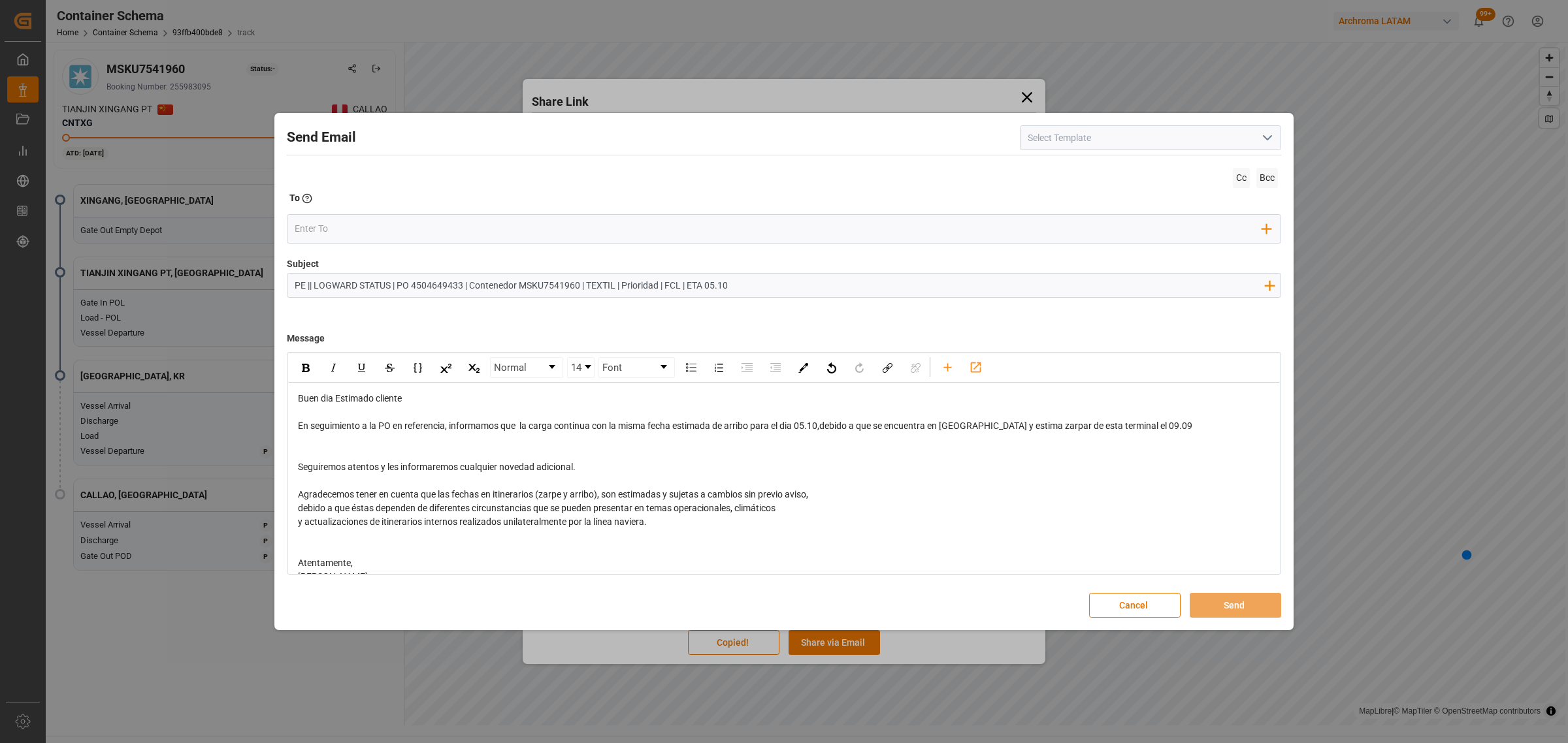
click at [318, 448] on div "rdw-editor" at bounding box center [784, 453] width 972 height 13
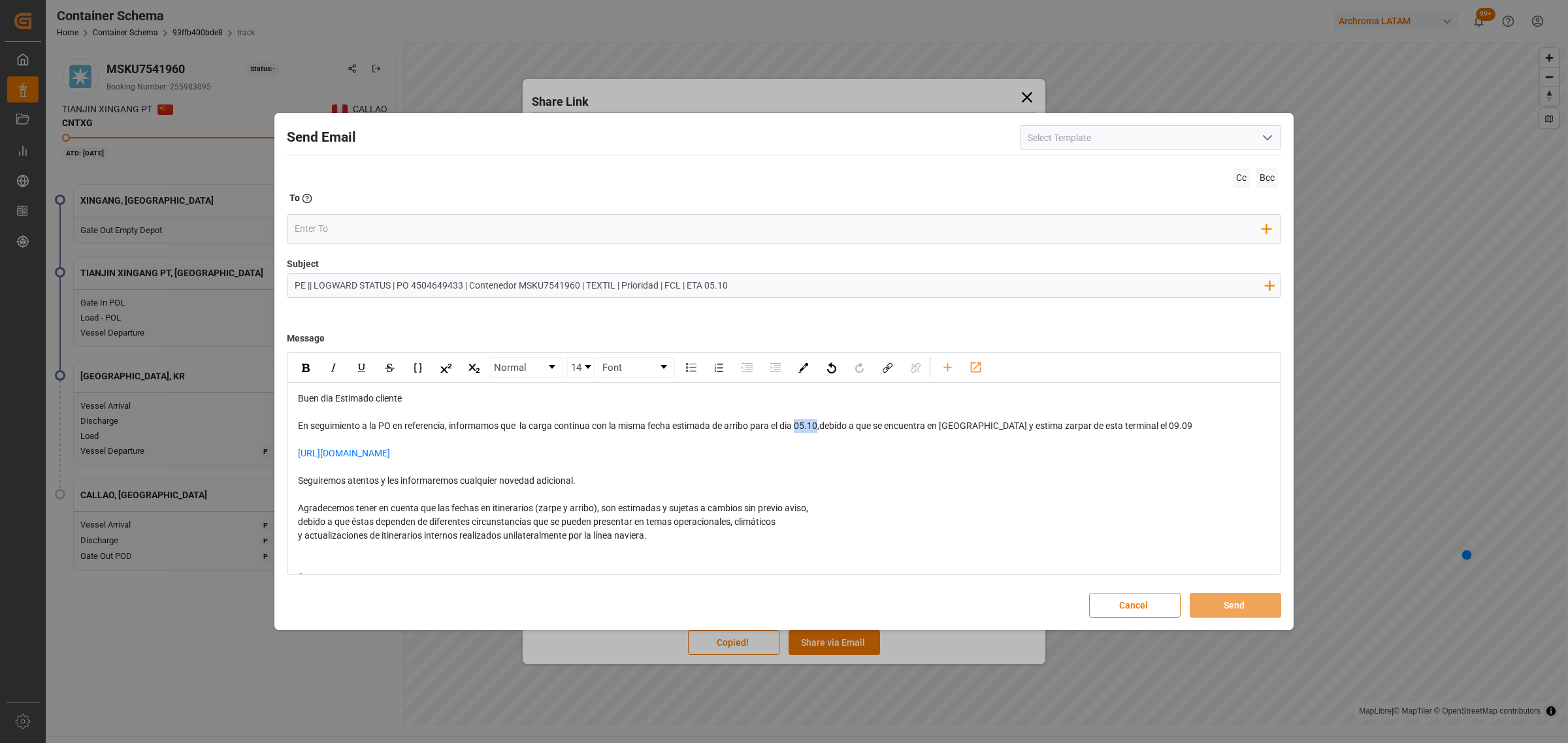
drag, startPoint x: 820, startPoint y: 430, endPoint x: 799, endPoint y: 426, distance: 21.4
click at [799, 426] on span "En seguimiento a la PO en referencia, informamos que la carga continua con la m…" at bounding box center [745, 425] width 894 height 11
click at [303, 367] on img "rdw-inline-control" at bounding box center [306, 368] width 8 height 9
click at [322, 219] on input "email" at bounding box center [778, 229] width 968 height 20
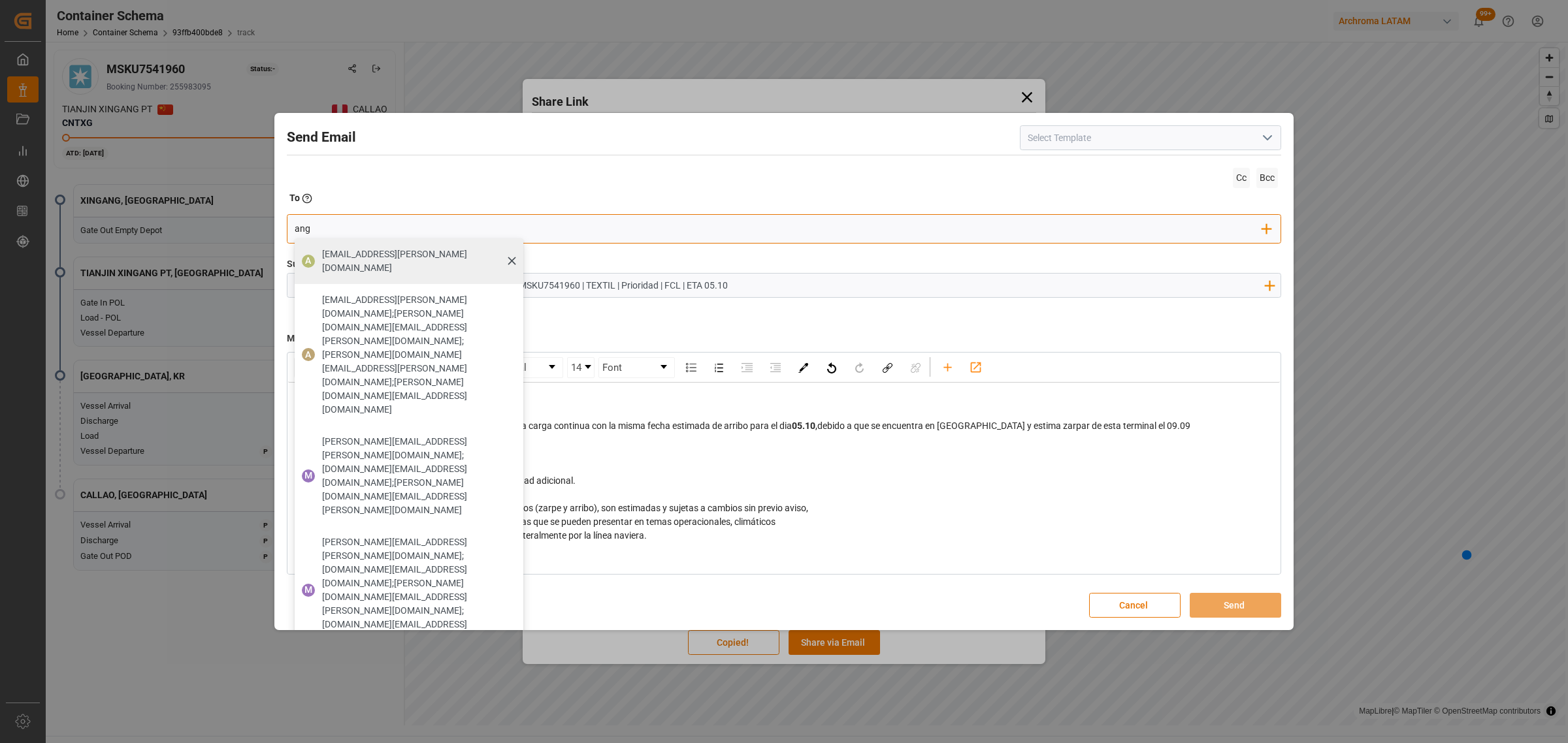
type input "ang"
click at [325, 249] on span "[EMAIL_ADDRESS][PERSON_NAME][DOMAIN_NAME]" at bounding box center [418, 261] width 192 height 28
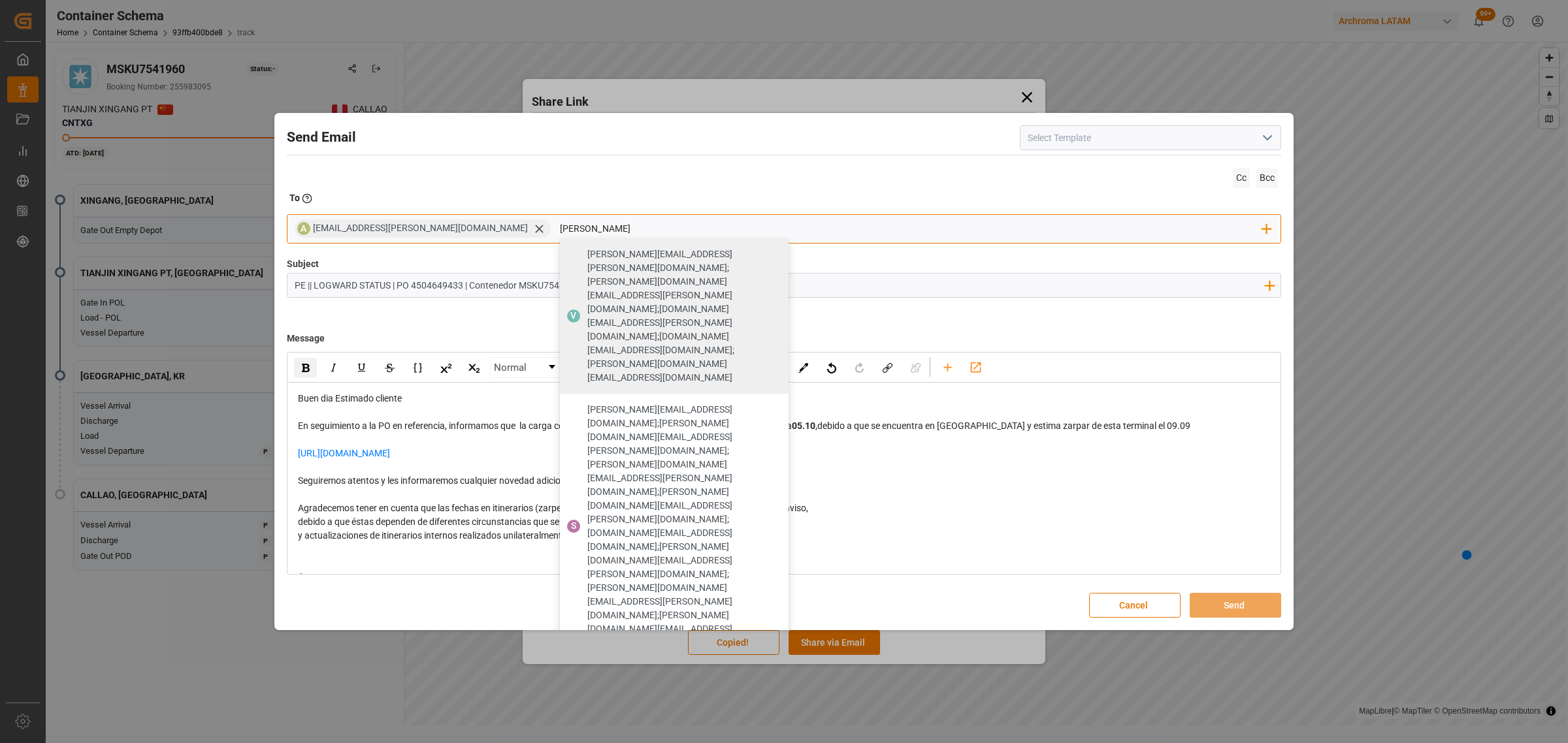
type input "[PERSON_NAME]"
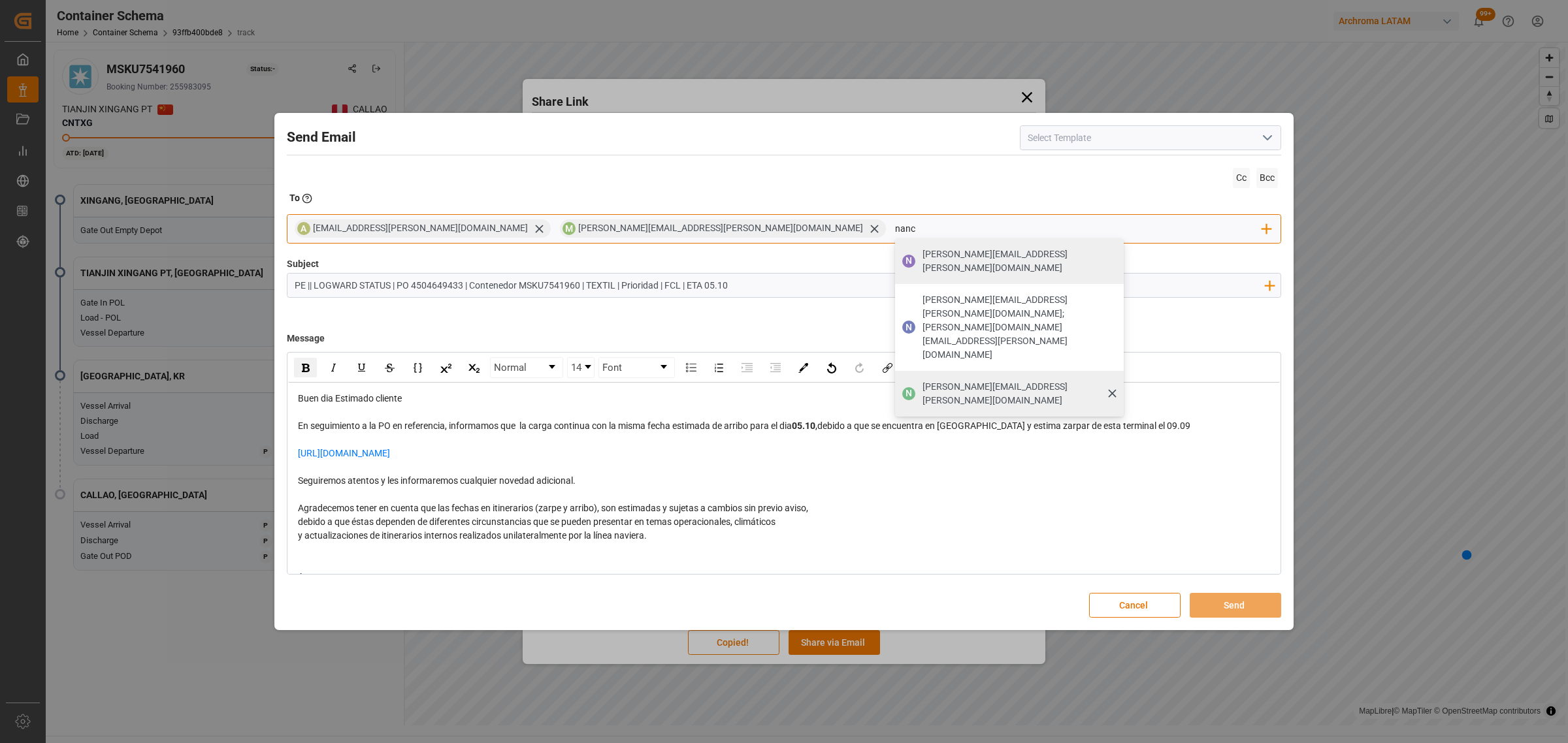
type input "nanc"
drag, startPoint x: 736, startPoint y: 328, endPoint x: 754, endPoint y: 322, distance: 19.0
click at [918, 375] on div "[PERSON_NAME][EMAIL_ADDRESS][PERSON_NAME][DOMAIN_NAME]" at bounding box center [1018, 393] width 201 height 36
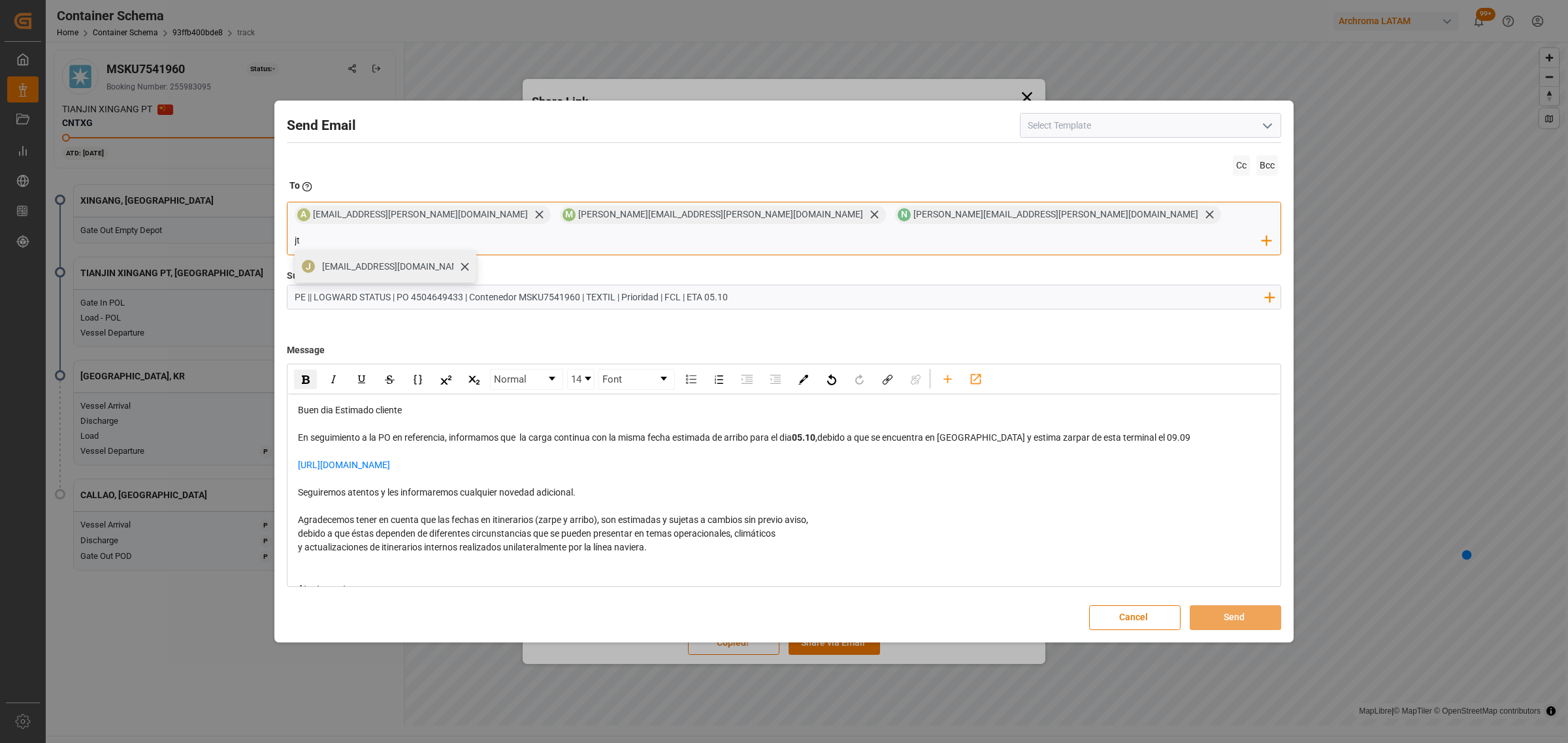
type input "jt"
click at [467, 260] on span "[EMAIL_ADDRESS][DOMAIN_NAME]" at bounding box center [394, 266] width 145 height 13
click at [1235, 605] on button "Send" at bounding box center [1235, 617] width 92 height 25
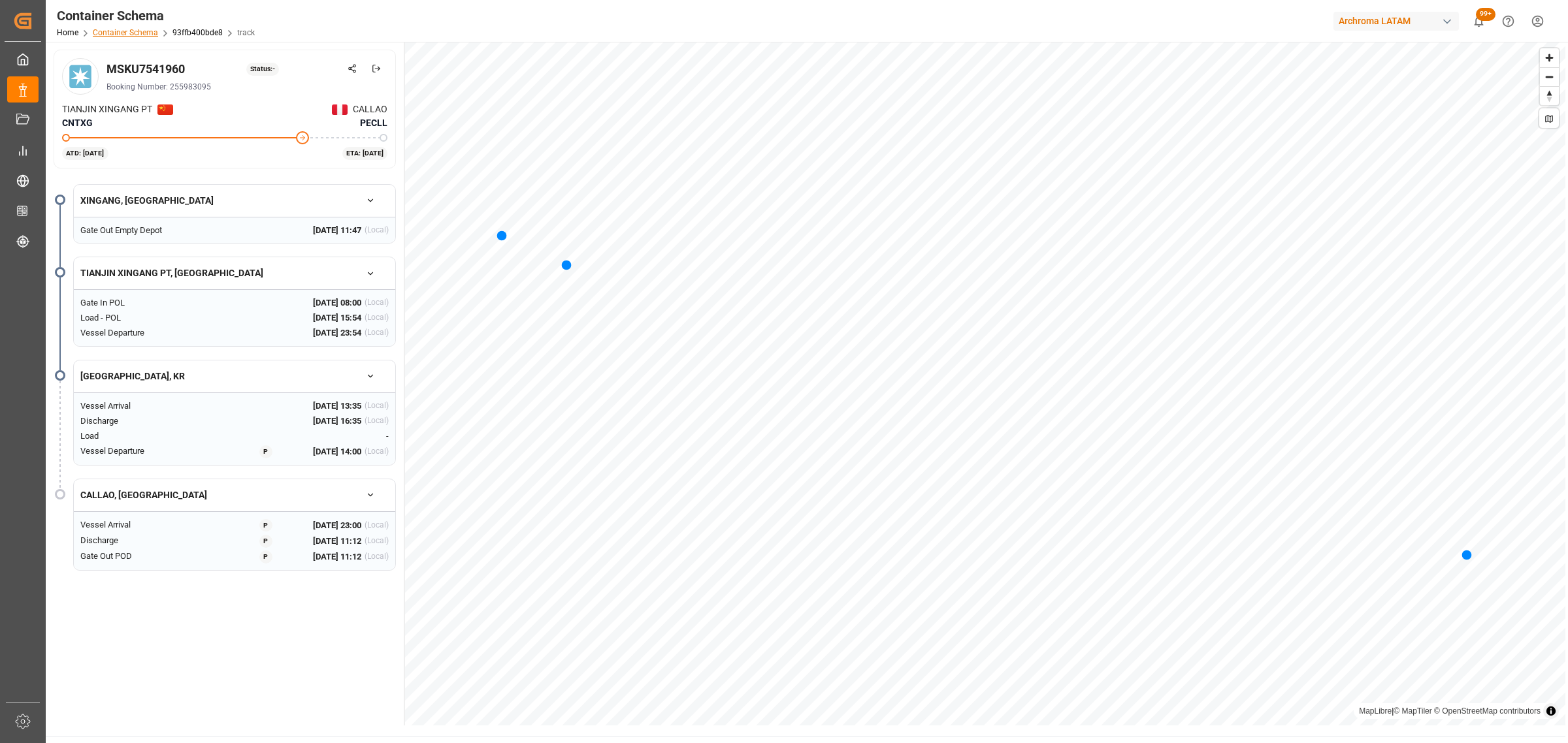
click at [129, 33] on link "Container Schema" at bounding box center [126, 33] width 65 height 9
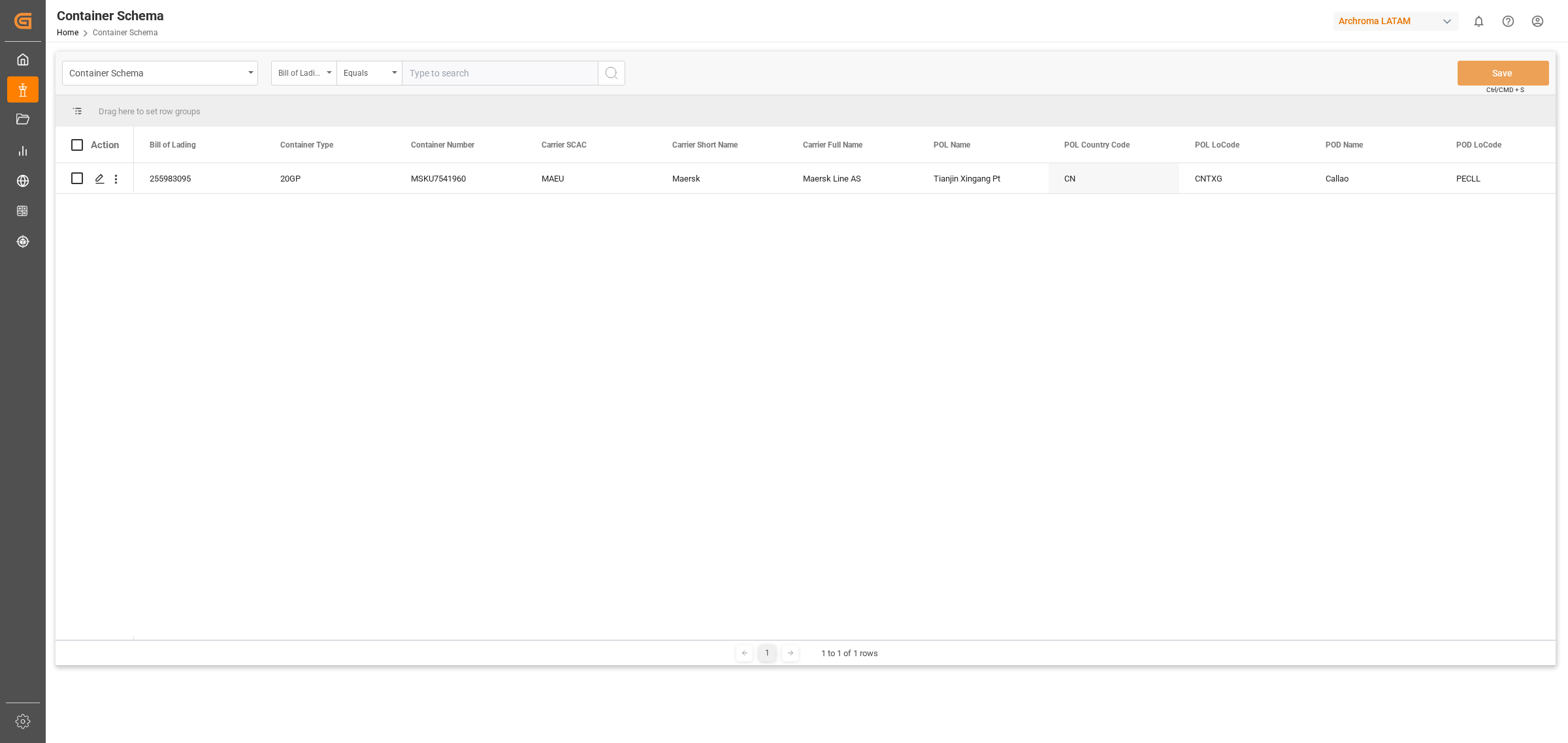
click at [294, 64] on div "Bill of Lading" at bounding box center [301, 71] width 44 height 15
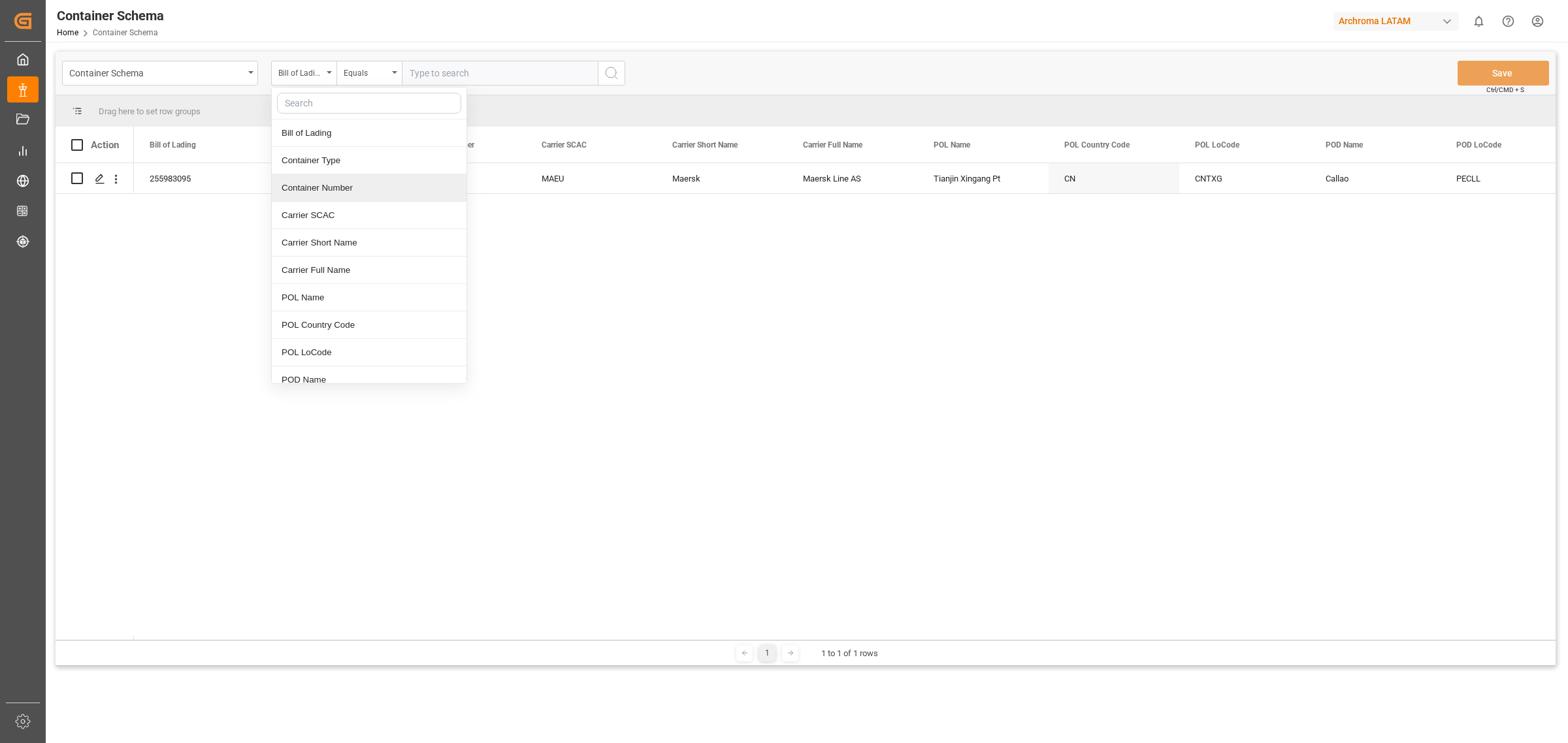
click at [331, 178] on div "Container Number" at bounding box center [369, 188] width 195 height 28
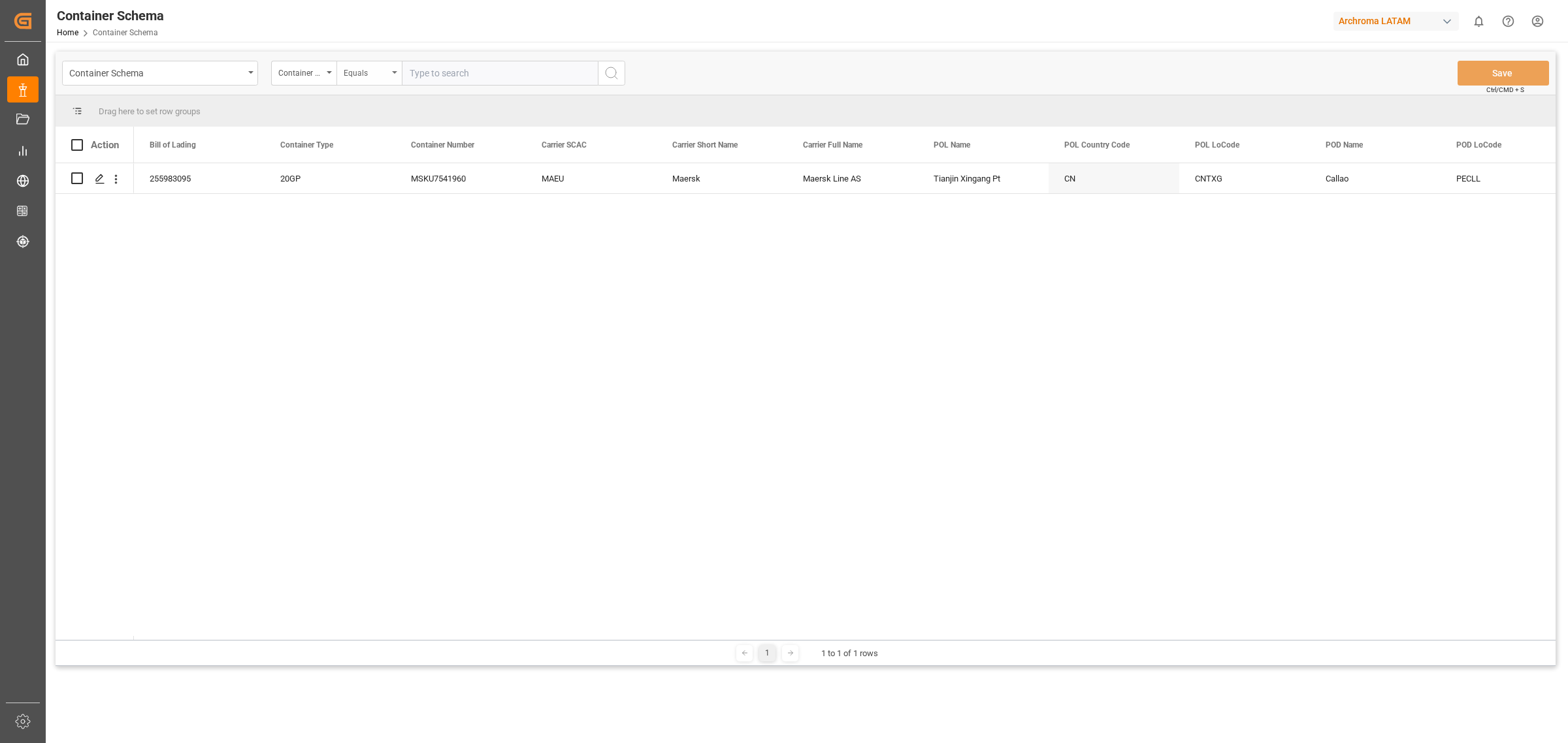
click at [365, 73] on div "Equals" at bounding box center [365, 71] width 44 height 15
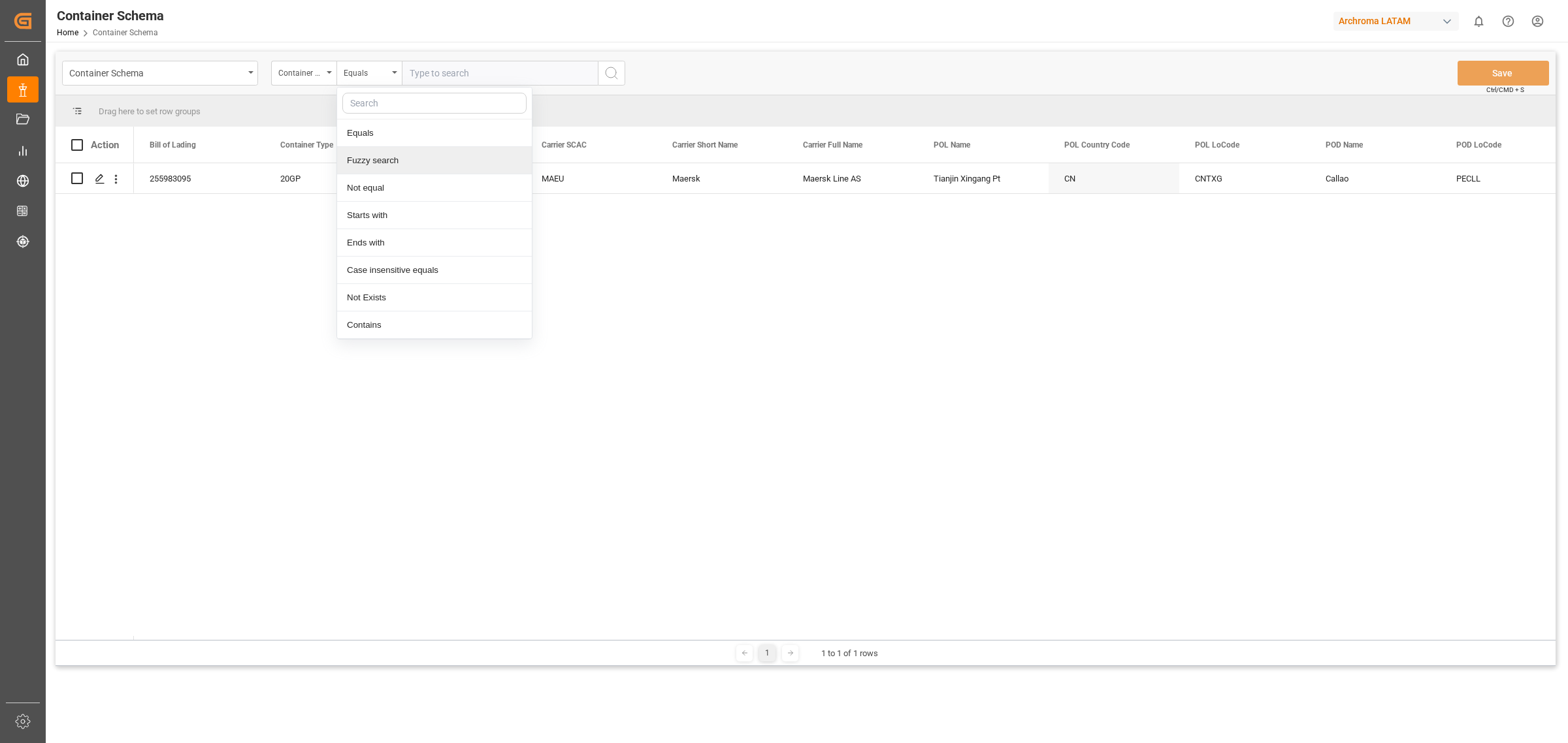
click at [386, 160] on div "Fuzzy search" at bounding box center [434, 161] width 195 height 28
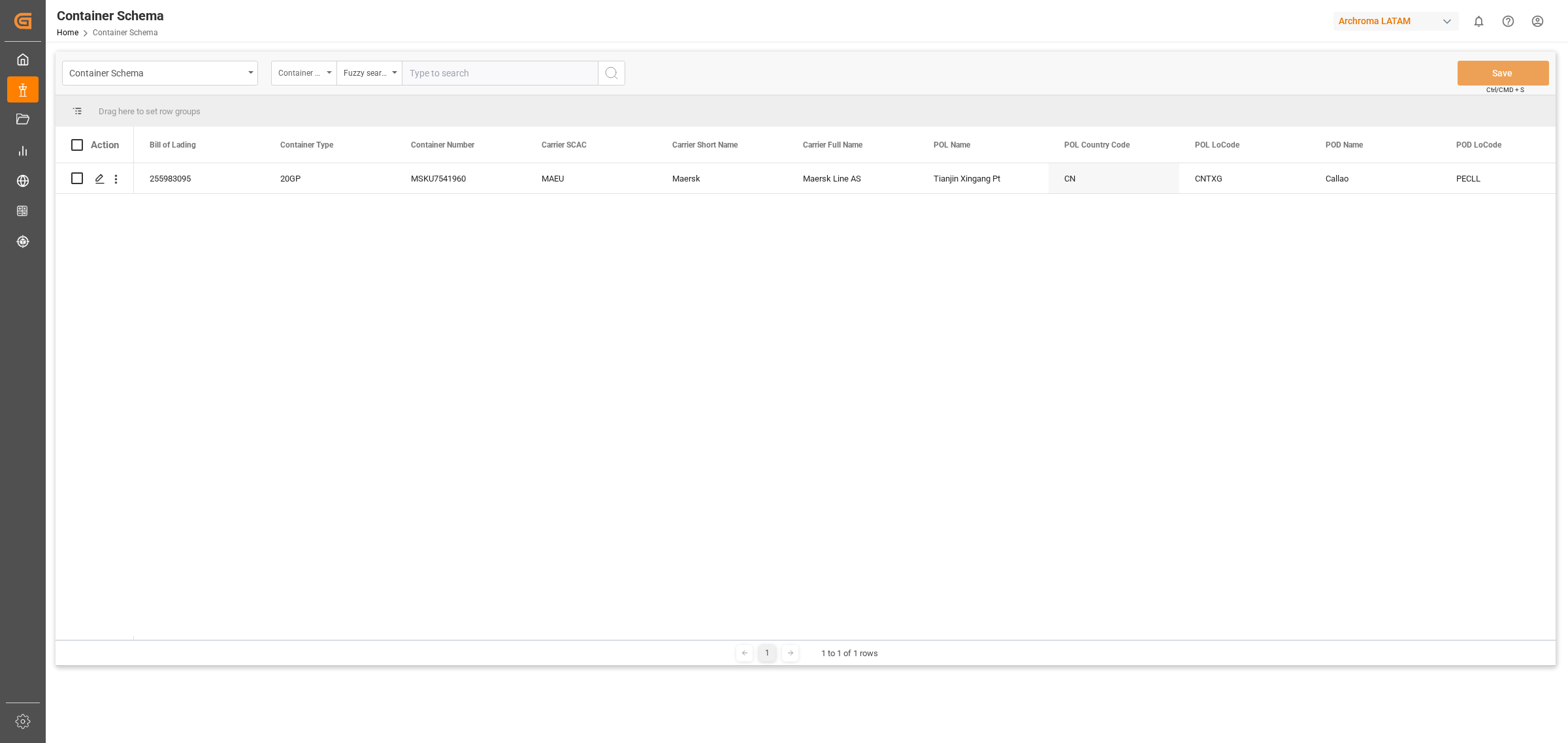
click at [321, 69] on div "Container Number" at bounding box center [301, 71] width 44 height 15
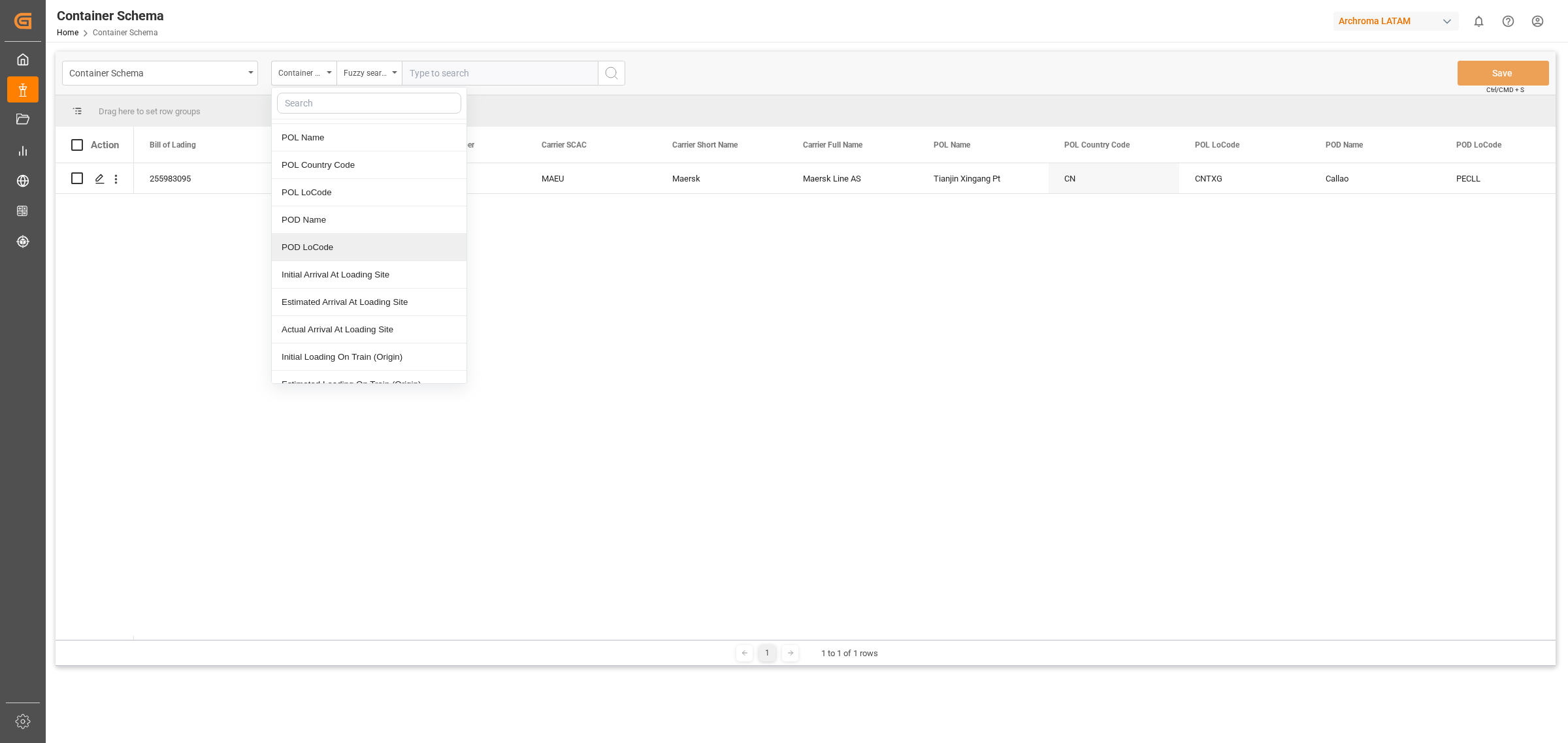
scroll to position [82, 0]
click at [170, 211] on div "255983095 20GP MSKU7541960 MAEU Maersk Maersk Line AS Tianjin Xingang Pt CN CNT…" at bounding box center [844, 401] width 1422 height 477
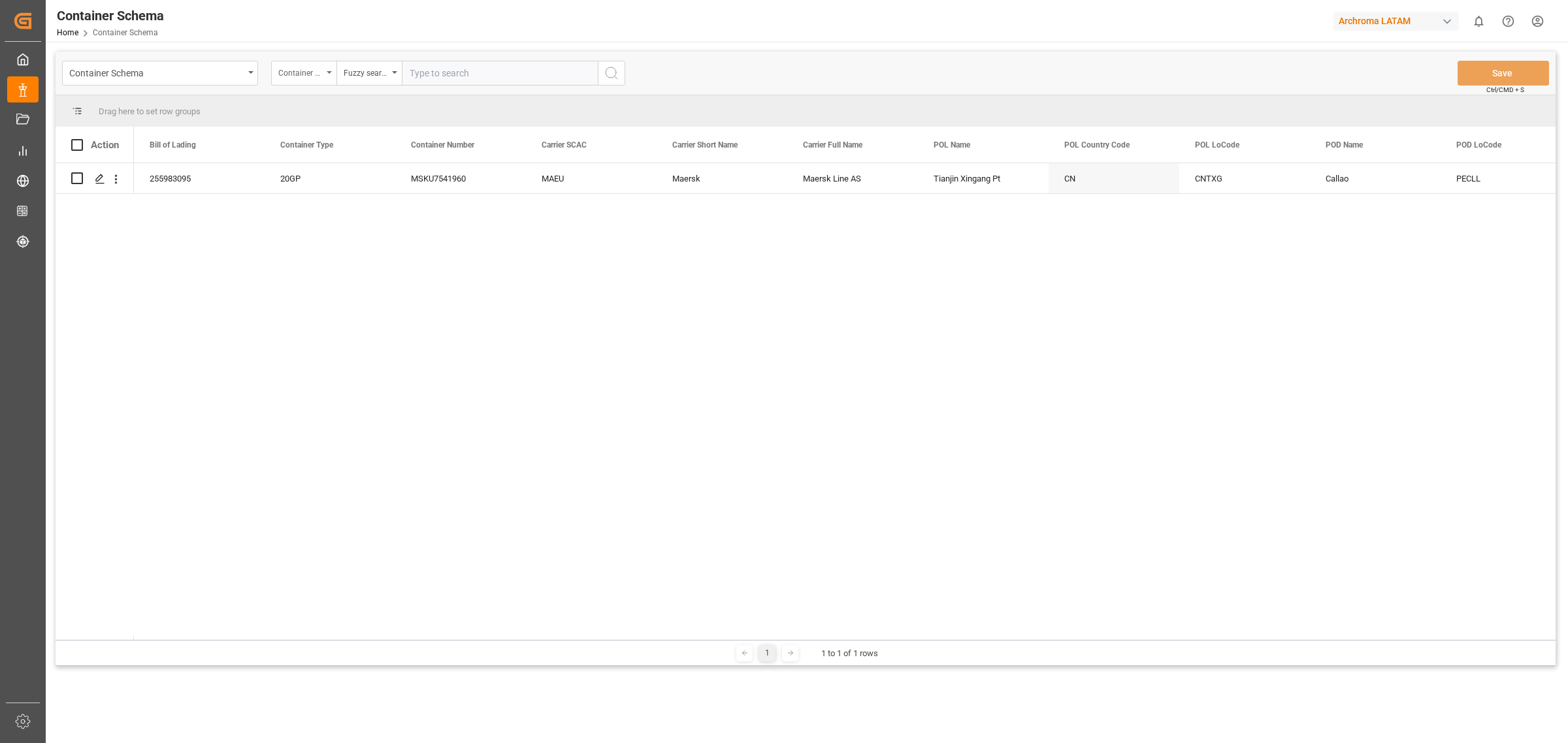
click at [328, 74] on div "Container Number" at bounding box center [304, 72] width 65 height 25
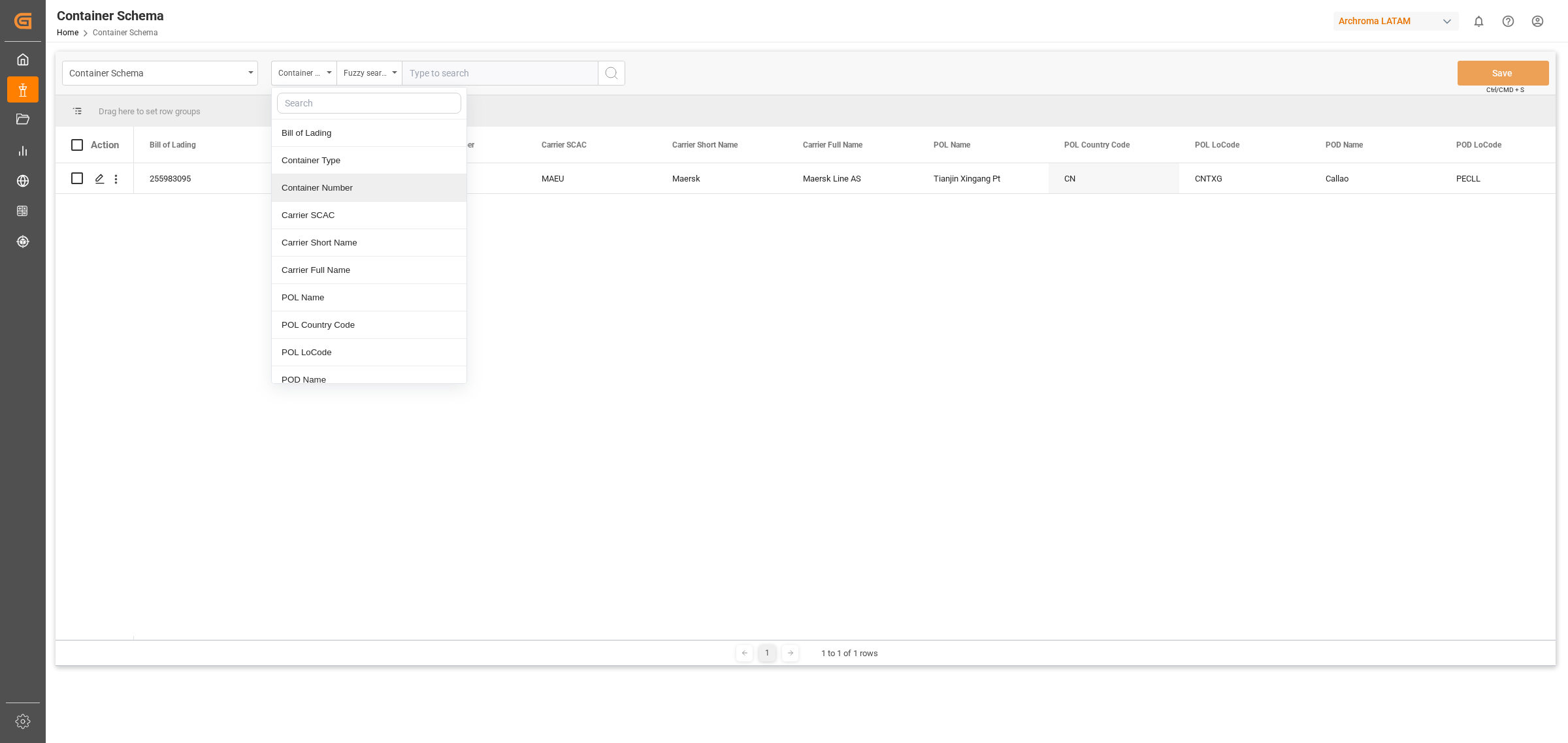
click at [351, 190] on div "Container Number" at bounding box center [369, 188] width 195 height 28
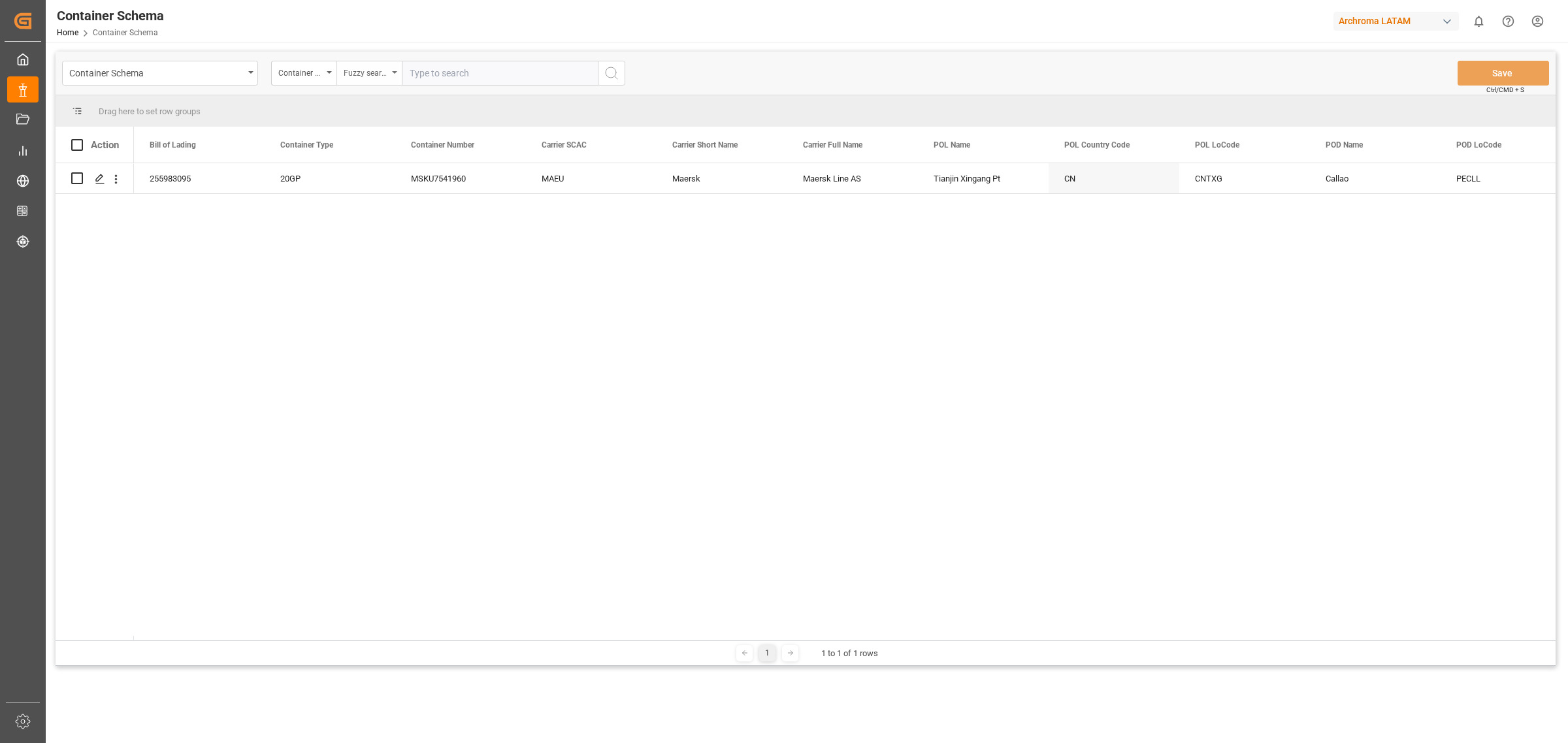
click at [371, 82] on div "Fuzzy search" at bounding box center [369, 72] width 65 height 25
click at [478, 89] on div at bounding box center [434, 103] width 195 height 32
click at [494, 74] on input "text" at bounding box center [500, 72] width 196 height 25
paste input "MSNU3232524"
type input "MSNU3232524"
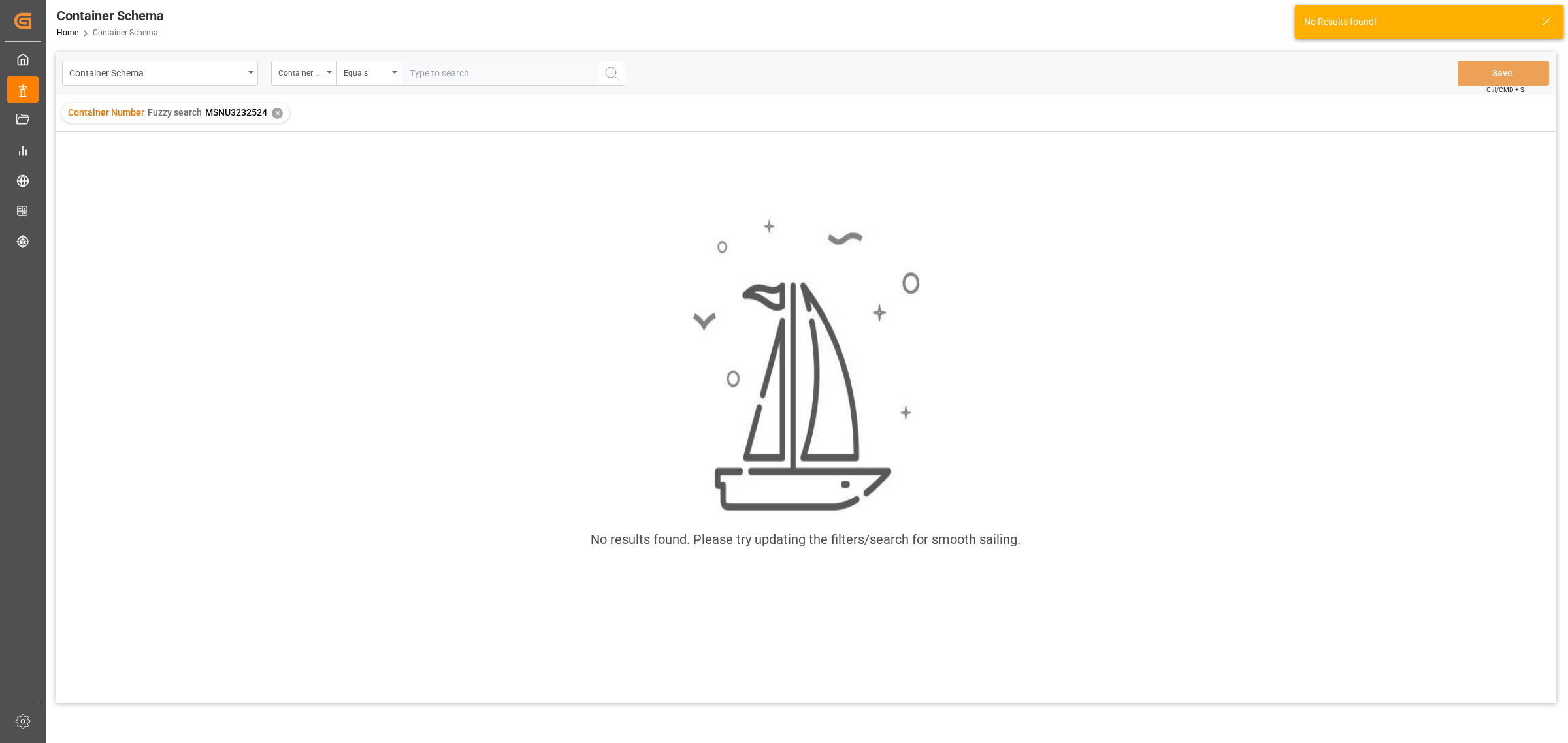
click at [445, 70] on input "text" at bounding box center [500, 72] width 196 height 25
click at [407, 69] on input "MSNU3232524" at bounding box center [500, 72] width 196 height 25
click at [500, 72] on input "MSNU3232524" at bounding box center [500, 72] width 196 height 25
type input "MSNU3232524"
click at [383, 78] on div "Equals" at bounding box center [365, 71] width 44 height 15
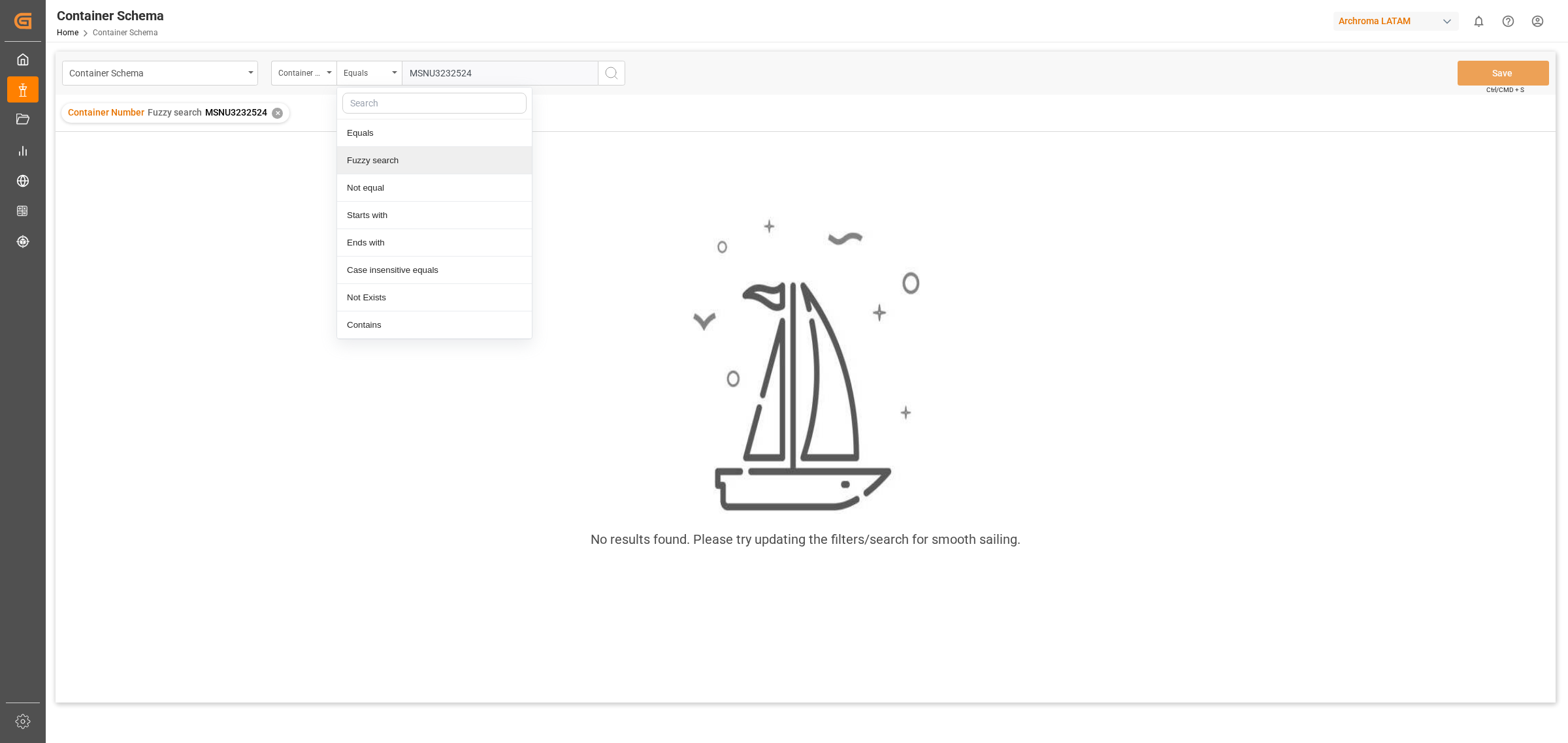
click at [394, 156] on div "Fuzzy search" at bounding box center [434, 161] width 195 height 28
click at [480, 67] on input "text" at bounding box center [500, 72] width 196 height 25
paste input "MSNU3232524"
type input "MSNU3232524"
click at [625, 75] on div "Container Schema Container Number Fuzzy search MSNU3232524 Save Ctrl/CMD + S" at bounding box center [805, 73] width 1500 height 43
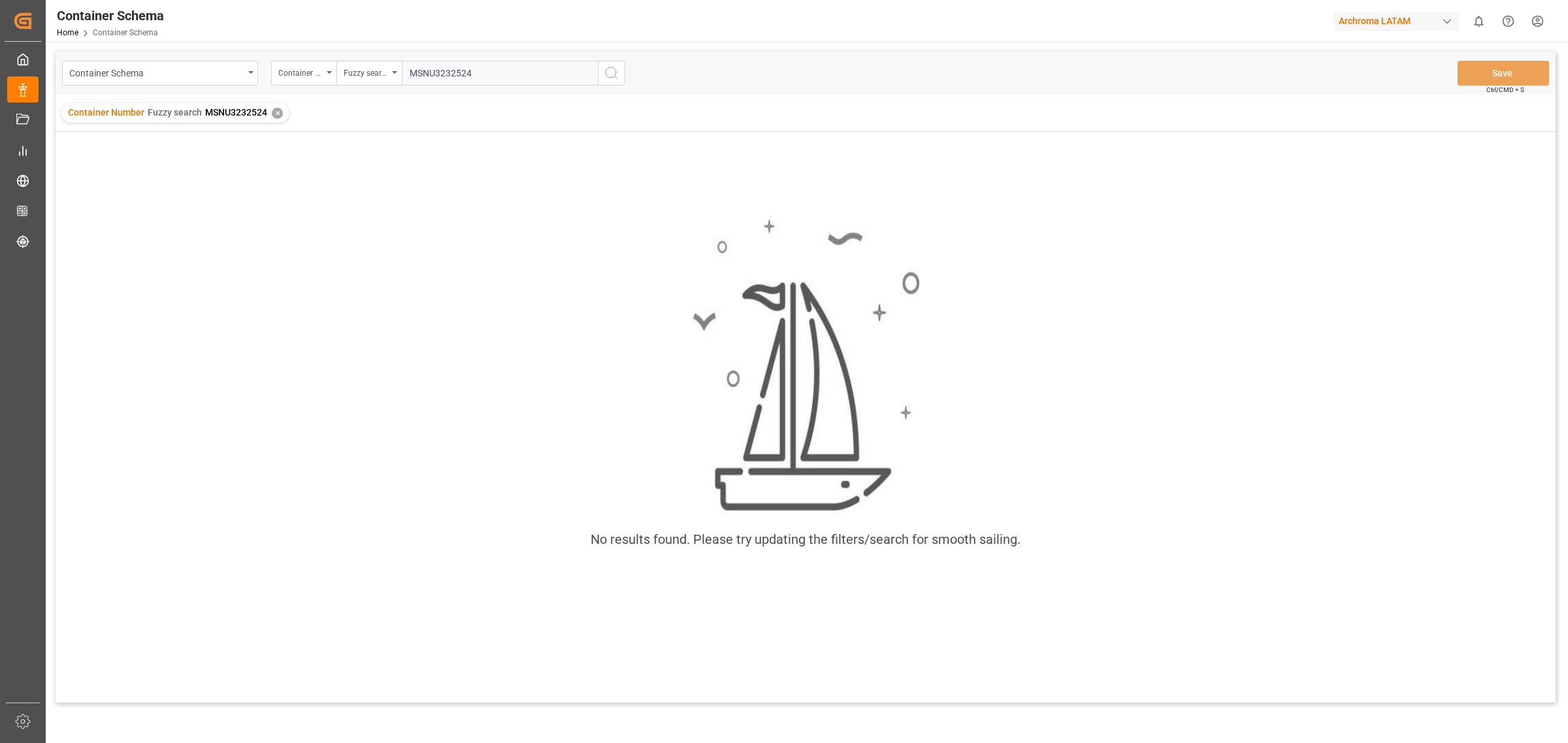
click at [616, 72] on circle "search button" at bounding box center [611, 72] width 11 height 11
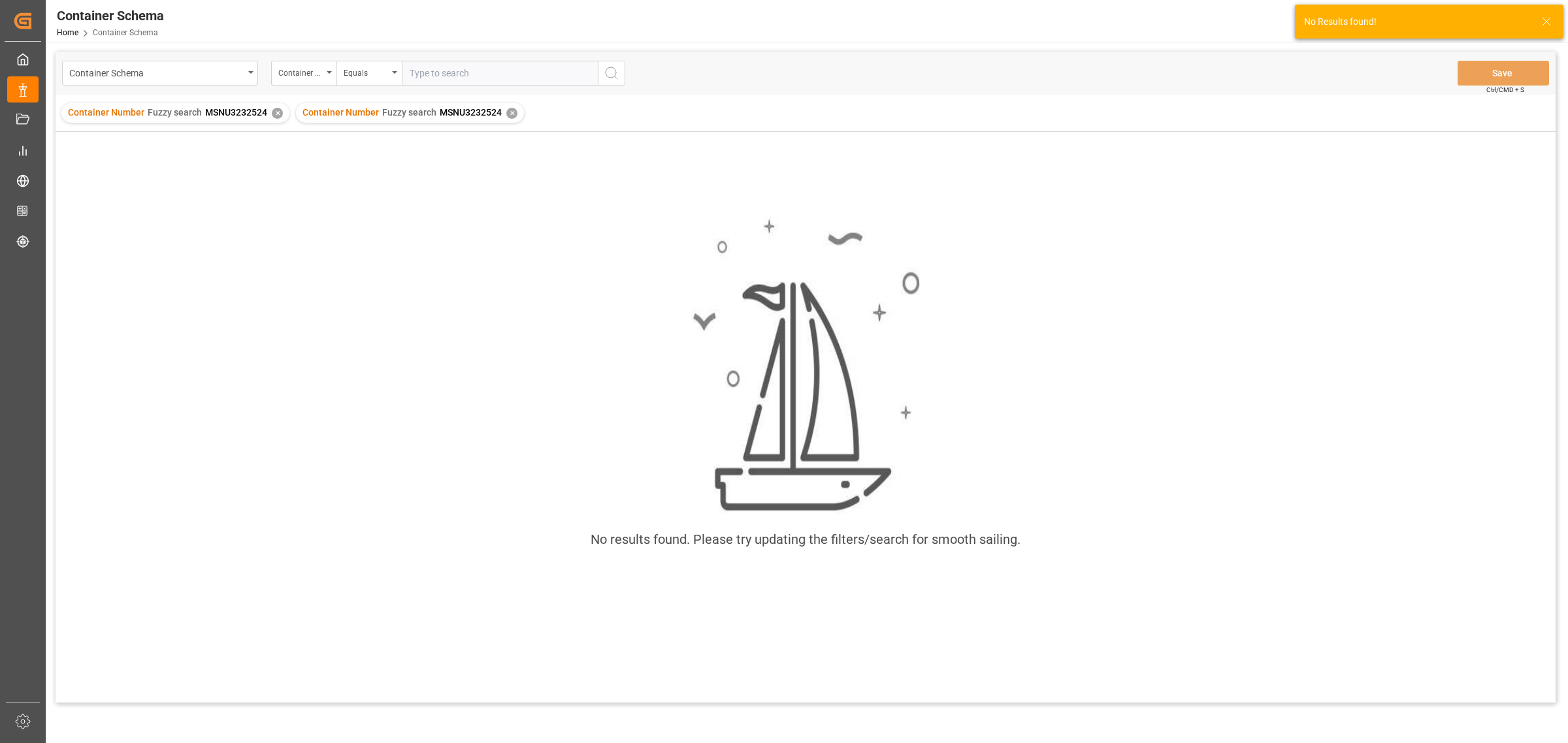
click at [271, 121] on div "Container Number Fuzzy search MSNU3232524 ✕" at bounding box center [175, 113] width 228 height 20
click at [278, 116] on div "✕" at bounding box center [277, 114] width 11 height 11
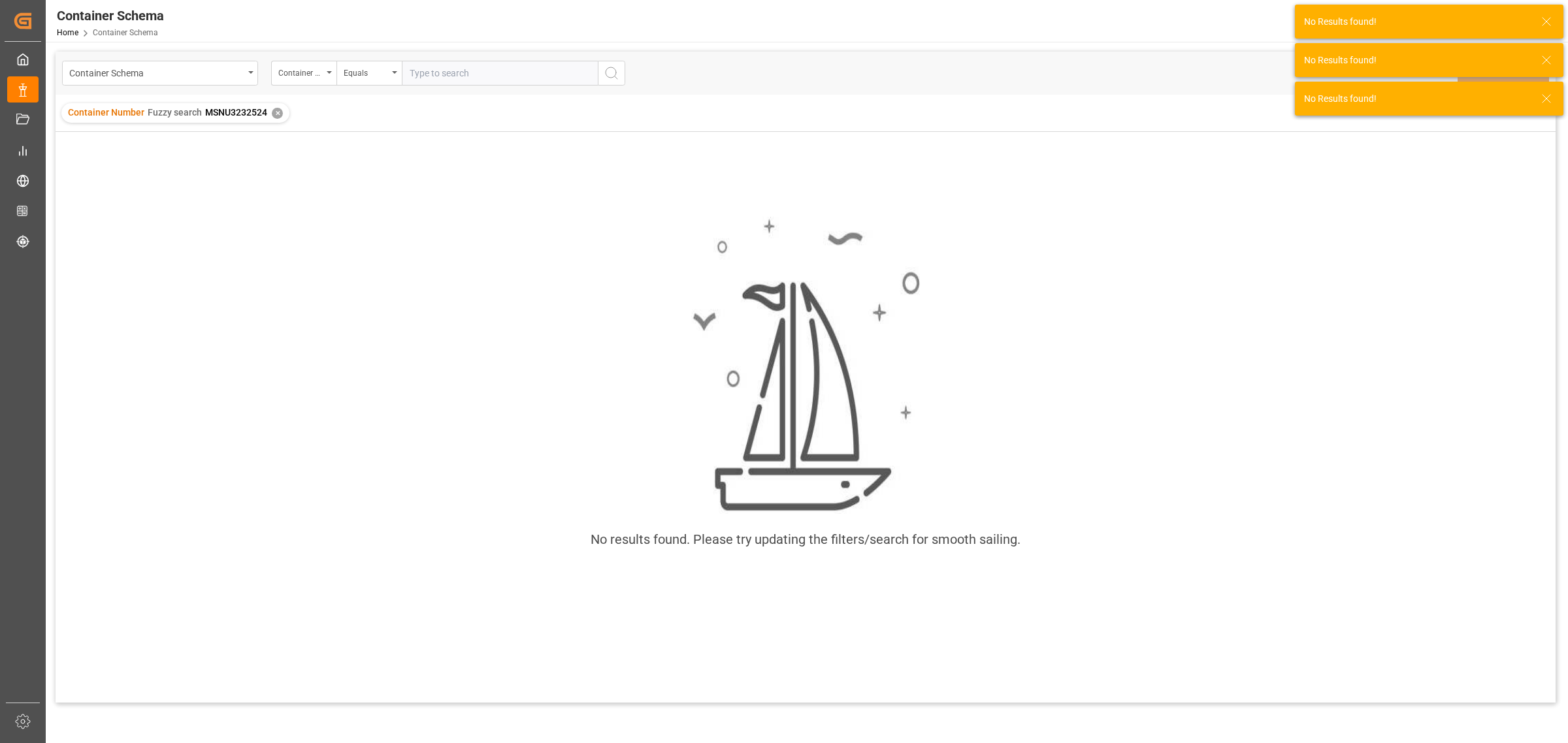
click at [272, 109] on div "✕" at bounding box center [277, 114] width 11 height 11
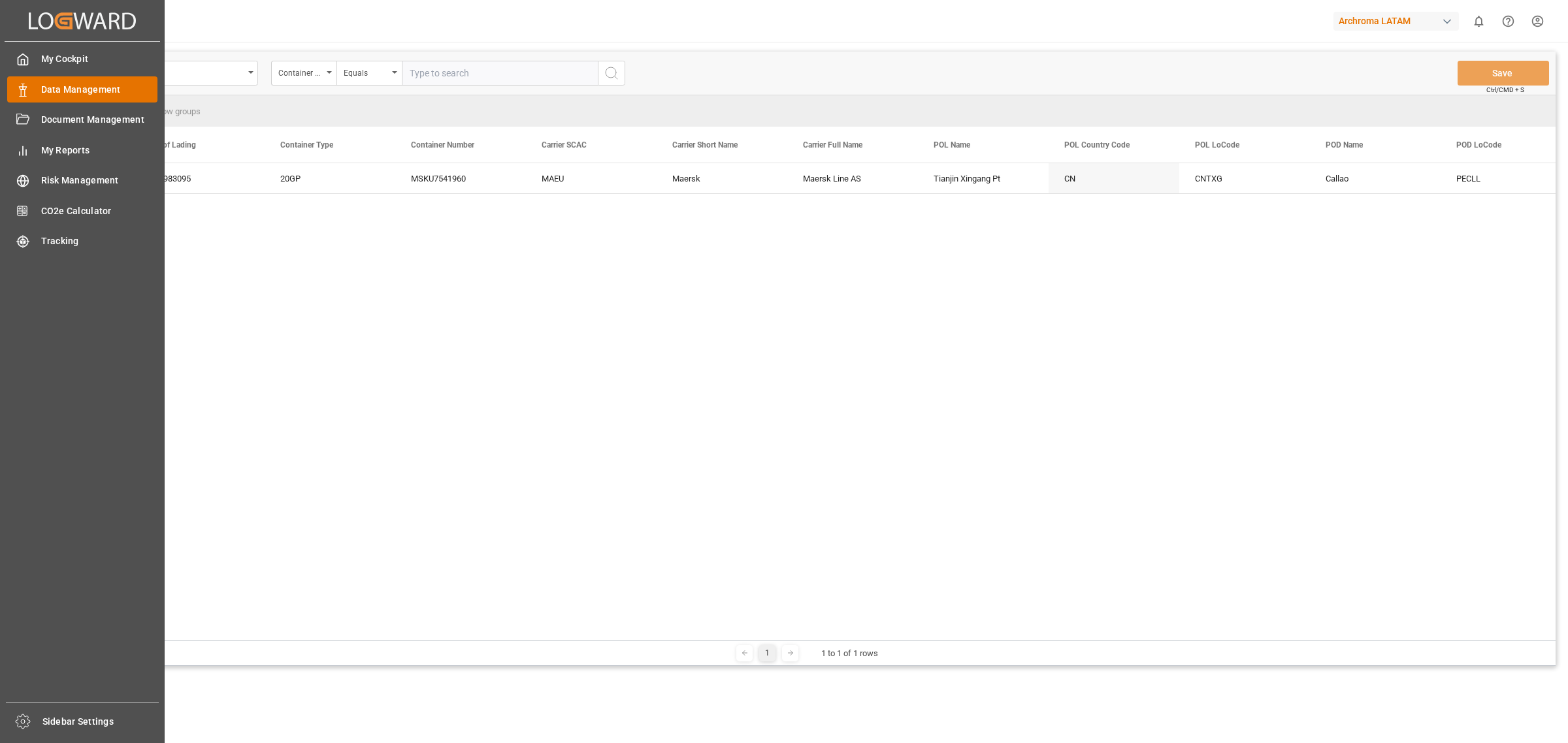
click at [63, 87] on span "Data Management" at bounding box center [100, 90] width 117 height 13
click at [36, 56] on div "My Cockpit My Cockpit" at bounding box center [82, 59] width 150 height 26
